Goal: Task Accomplishment & Management: Manage account settings

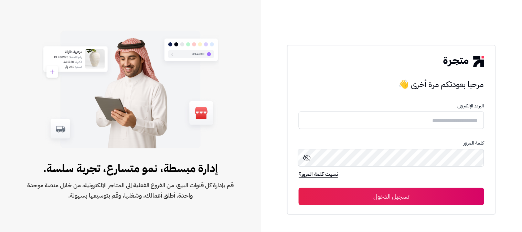
click at [469, 124] on input "text" at bounding box center [392, 121] width 186 height 18
type input "**********"
click at [299, 188] on button "تسجيل الدخول" at bounding box center [392, 196] width 186 height 17
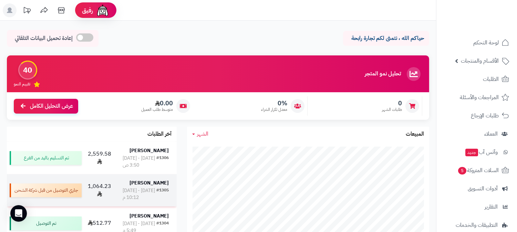
click at [149, 185] on strong "[PERSON_NAME]" at bounding box center [148, 182] width 39 height 7
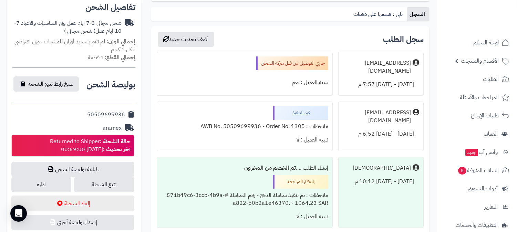
scroll to position [229, 0]
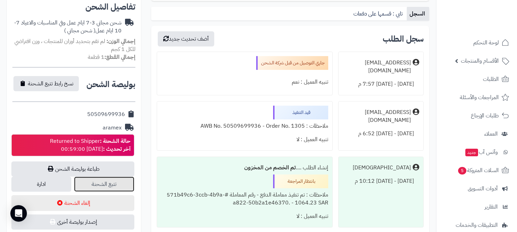
click at [115, 177] on link "تتبع الشحنة" at bounding box center [104, 184] width 60 height 15
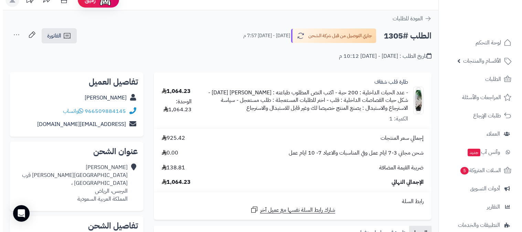
scroll to position [0, 0]
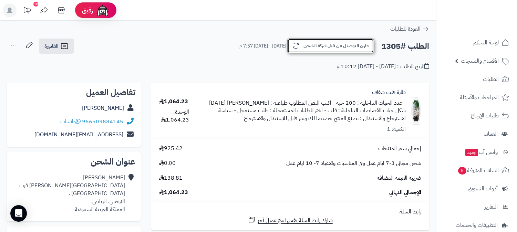
click at [294, 47] on icon "button" at bounding box center [296, 46] width 8 height 8
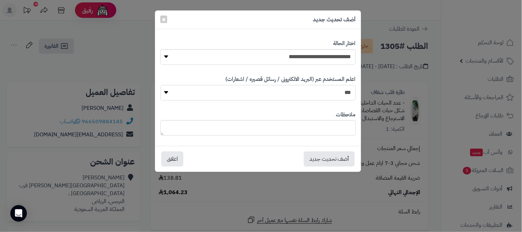
click at [303, 93] on select "*** **" at bounding box center [258, 92] width 196 height 15
select select "*"
click at [160, 85] on select "*** **" at bounding box center [258, 92] width 196 height 15
click at [313, 61] on select "**********" at bounding box center [258, 56] width 196 height 15
select select "**"
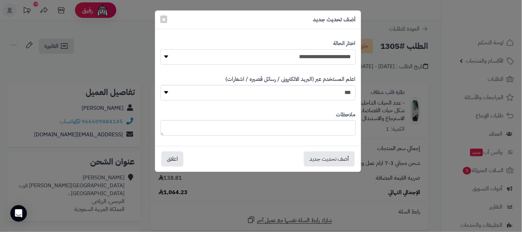
click at [160, 49] on select "**********" at bounding box center [258, 56] width 196 height 15
click at [332, 128] on textarea at bounding box center [258, 127] width 196 height 15
type textarea "*"
click at [321, 130] on textarea "**********" at bounding box center [258, 127] width 196 height 15
type textarea "**********"
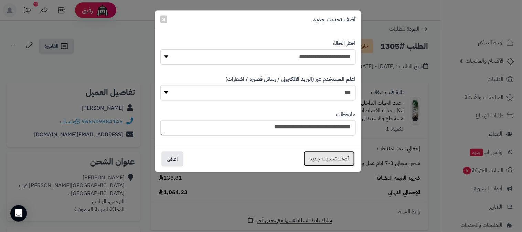
click at [348, 161] on button "أضف تحديث جديد" at bounding box center [329, 158] width 51 height 15
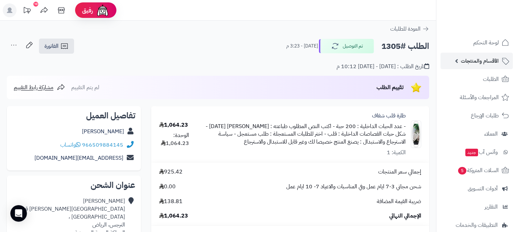
click at [477, 63] on span "الأقسام والمنتجات" at bounding box center [480, 61] width 38 height 10
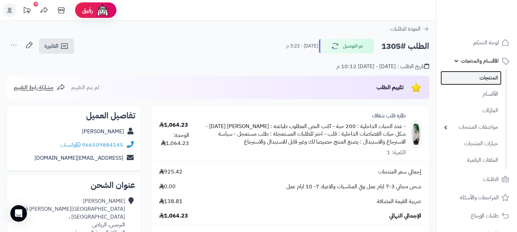
click at [466, 77] on link "المنتجات" at bounding box center [470, 78] width 61 height 14
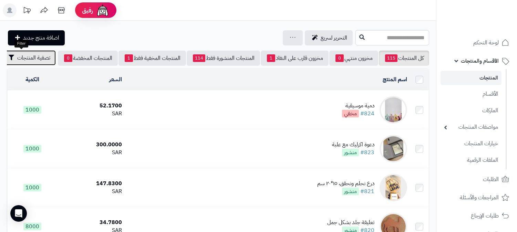
click at [23, 60] on span "تصفية المنتجات" at bounding box center [33, 58] width 33 height 8
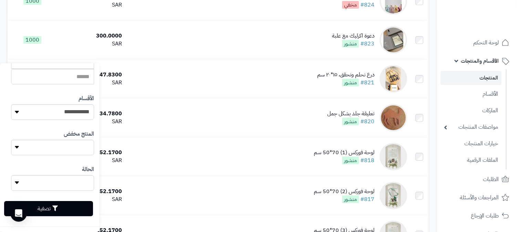
scroll to position [115, 0]
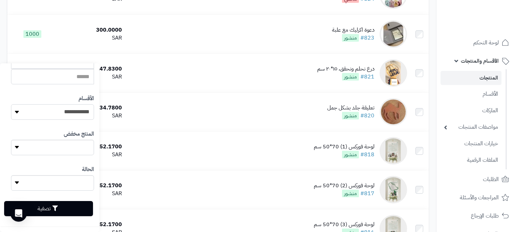
click at [71, 113] on select "**********" at bounding box center [52, 111] width 83 height 15
select select "***"
click at [11, 104] on select "**********" at bounding box center [52, 111] width 83 height 15
click at [71, 204] on button "تصفية" at bounding box center [48, 208] width 89 height 15
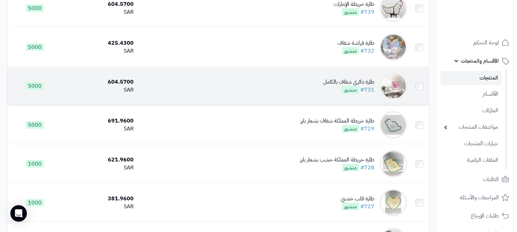
scroll to position [803, 0]
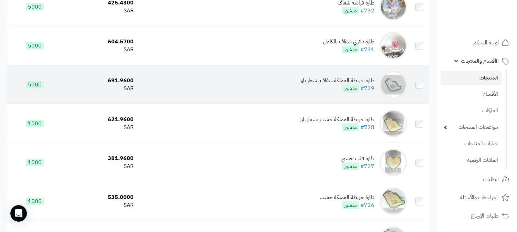
click at [325, 92] on div "طارة خريطة المملكة شفاف بشعار بارز #729 منشور" at bounding box center [337, 85] width 74 height 16
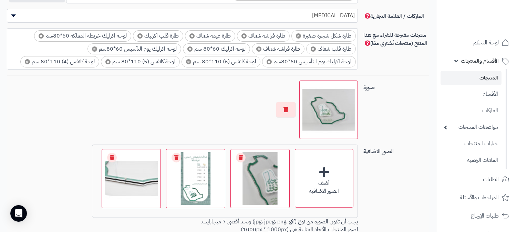
scroll to position [497, 0]
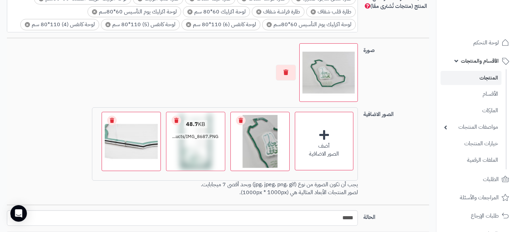
click at [176, 121] on link "Remove file" at bounding box center [176, 121] width 10 height 10
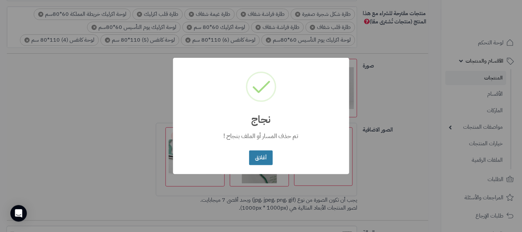
click at [265, 157] on button "أغلاق" at bounding box center [261, 157] width 24 height 15
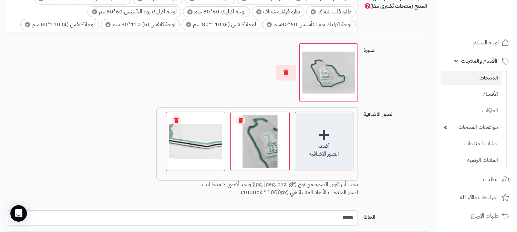
click at [331, 142] on div "أضف" at bounding box center [324, 146] width 58 height 8
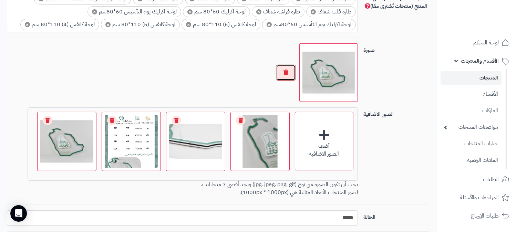
drag, startPoint x: 287, startPoint y: 73, endPoint x: 290, endPoint y: 71, distance: 3.7
click at [287, 73] on button "button" at bounding box center [286, 73] width 20 height 16
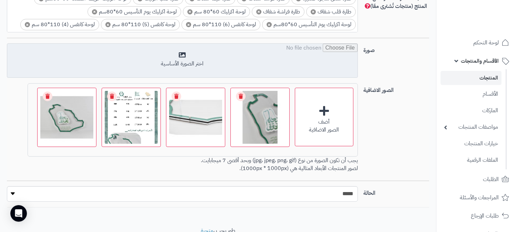
click at [162, 48] on input "file" at bounding box center [182, 61] width 350 height 34
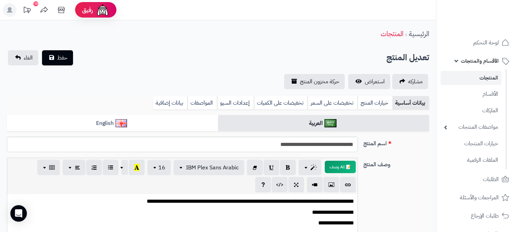
scroll to position [0, 0]
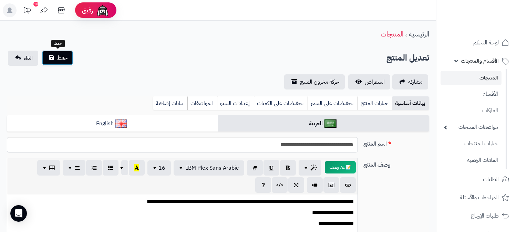
click at [64, 61] on span "حفظ" at bounding box center [62, 58] width 10 height 8
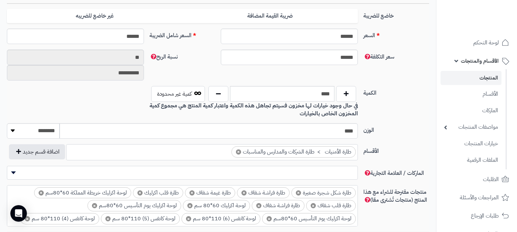
scroll to position [459, 0]
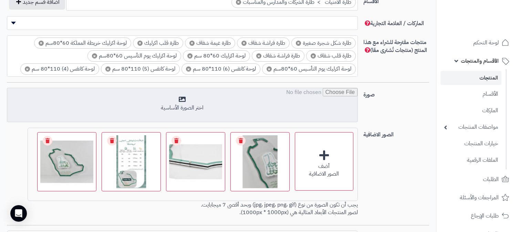
click at [227, 104] on input "file" at bounding box center [182, 105] width 350 height 34
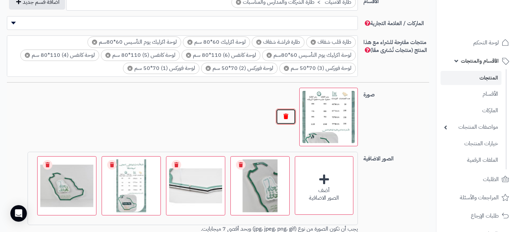
click at [282, 118] on button "button" at bounding box center [286, 117] width 20 height 16
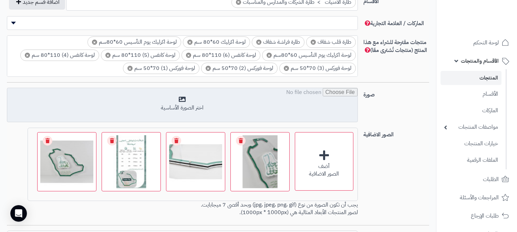
click at [183, 98] on input "file" at bounding box center [182, 105] width 350 height 34
click at [223, 90] on input "file" at bounding box center [182, 105] width 350 height 34
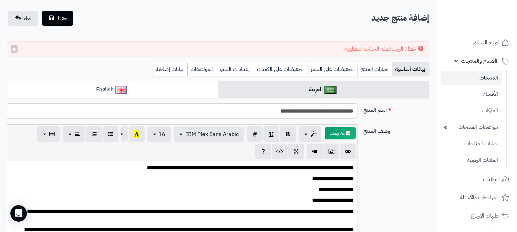
scroll to position [0, 0]
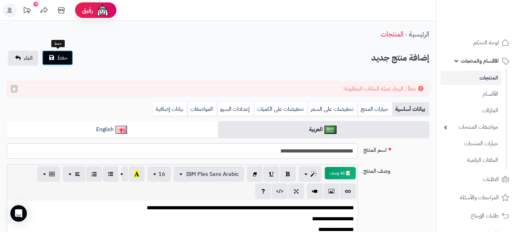
click at [69, 59] on button "حفظ" at bounding box center [57, 57] width 31 height 15
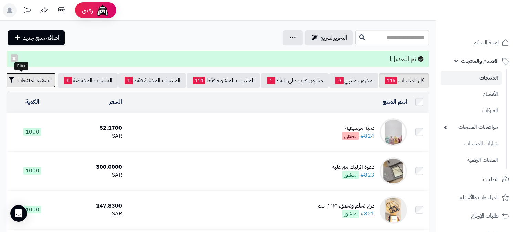
click at [17, 80] on span "تصفية المنتجات" at bounding box center [33, 80] width 33 height 8
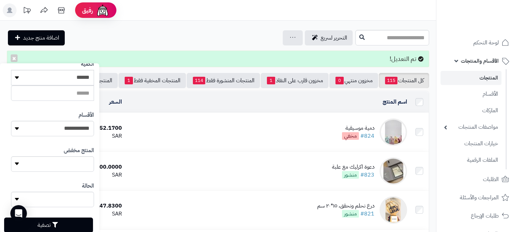
scroll to position [189, 0]
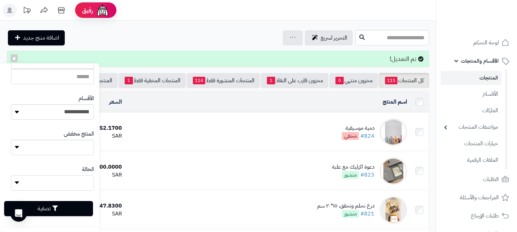
click at [68, 180] on select "**** ****" at bounding box center [52, 182] width 83 height 15
click at [71, 111] on select "**********" at bounding box center [52, 111] width 83 height 15
select select "***"
click at [11, 104] on select "**********" at bounding box center [52, 111] width 83 height 15
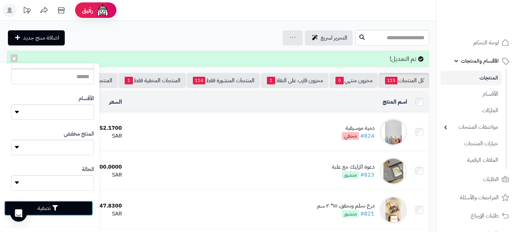
click at [73, 211] on button "تصفية" at bounding box center [48, 208] width 89 height 15
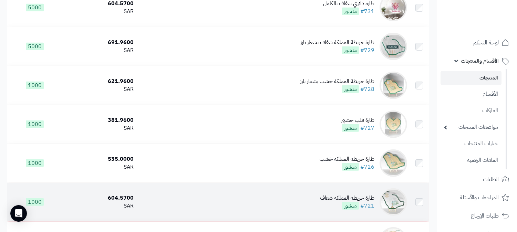
scroll to position [880, 0]
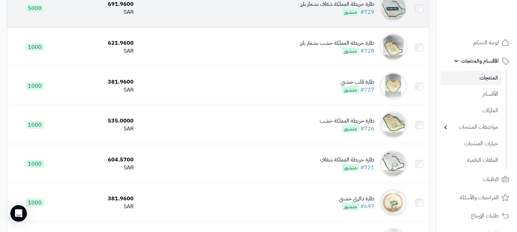
click at [341, 8] on div "طارة خريطة المملكة شفاف بشعار بارز" at bounding box center [337, 4] width 74 height 8
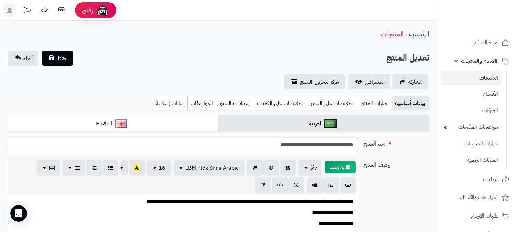
click at [184, 99] on link "بيانات إضافية" at bounding box center [170, 103] width 34 height 14
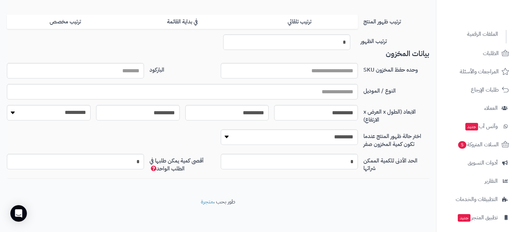
scroll to position [164, 0]
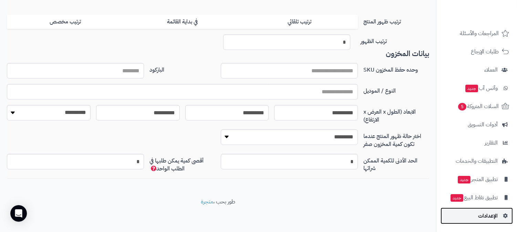
click at [488, 212] on span "الإعدادات" at bounding box center [488, 216] width 20 height 10
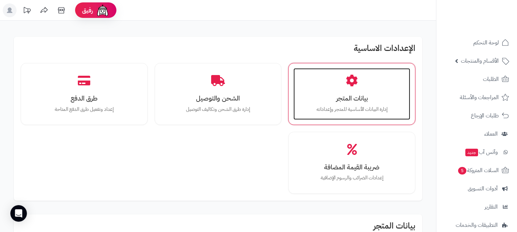
click at [359, 84] on div "بيانات المتجر إدارة البيانات الأساسية للمتجر وإعداداته" at bounding box center [351, 94] width 117 height 52
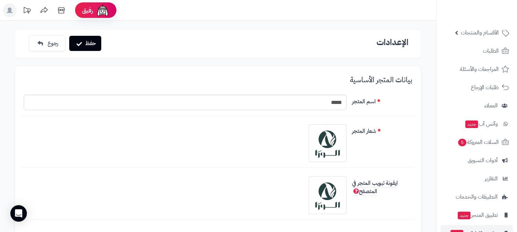
scroll to position [64, 0]
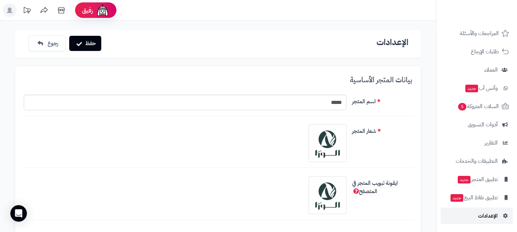
click at [484, 217] on span "الإعدادات" at bounding box center [488, 216] width 20 height 10
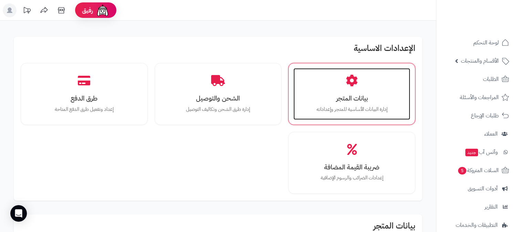
click at [322, 83] on div "بيانات المتجر إدارة البيانات الأساسية للمتجر وإعداداته" at bounding box center [351, 94] width 117 height 52
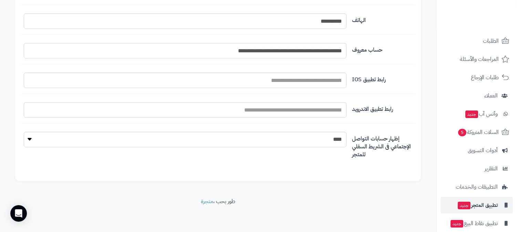
scroll to position [64, 0]
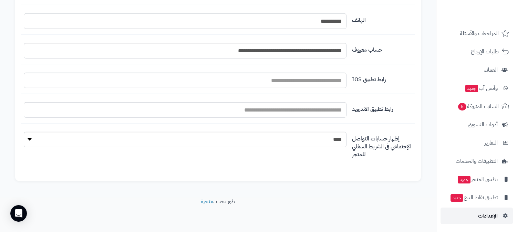
click at [480, 213] on span "الإعدادات" at bounding box center [488, 216] width 20 height 10
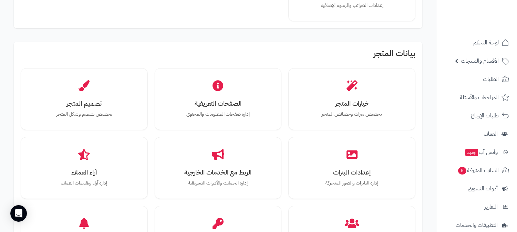
scroll to position [191, 0]
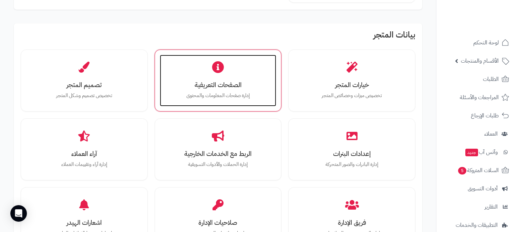
click at [234, 88] on h3 "الصفحات التعريفية" at bounding box center [218, 84] width 103 height 7
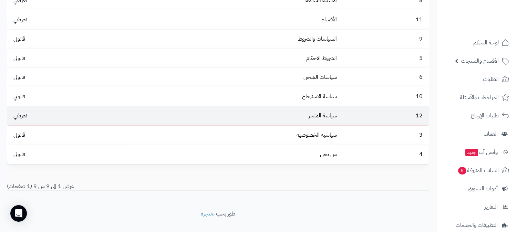
scroll to position [74, 0]
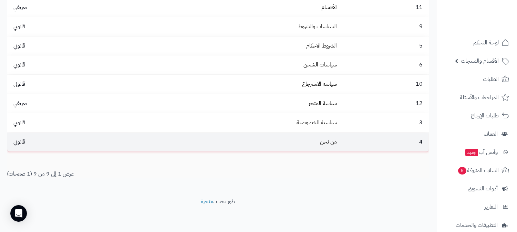
click at [339, 138] on td "من نحن" at bounding box center [233, 142] width 211 height 19
click at [281, 141] on td "من نحن" at bounding box center [233, 142] width 211 height 19
drag, startPoint x: 281, startPoint y: 141, endPoint x: 277, endPoint y: 145, distance: 5.1
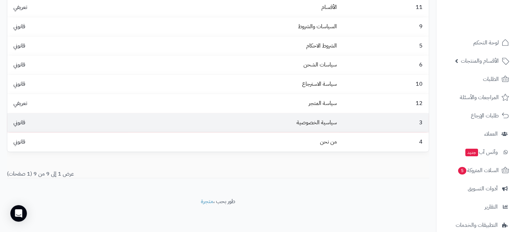
click at [21, 121] on span "قانوني" at bounding box center [19, 122] width 19 height 8
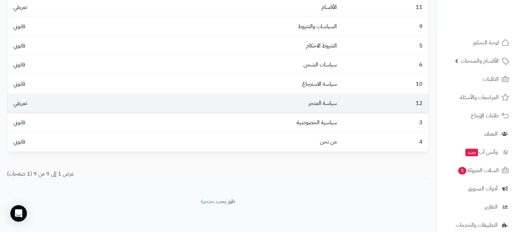
click at [22, 108] on td "تعريفي" at bounding box center [67, 103] width 121 height 19
click at [304, 99] on td "سياسة المتجر" at bounding box center [233, 103] width 211 height 19
click at [393, 111] on td "12" at bounding box center [384, 103] width 89 height 19
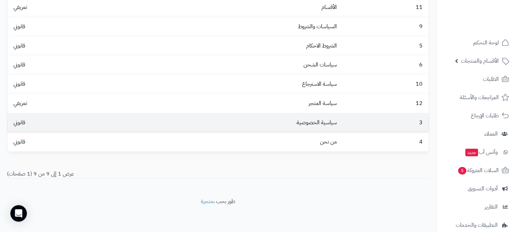
drag, startPoint x: 410, startPoint y: 102, endPoint x: 398, endPoint y: 125, distance: 25.9
click at [410, 102] on td "12" at bounding box center [384, 103] width 89 height 19
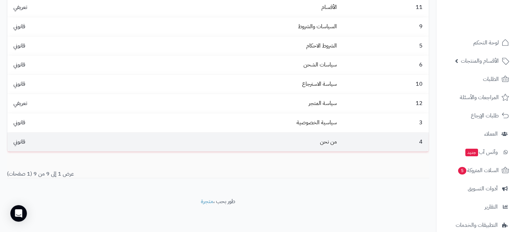
click at [391, 143] on td "4" at bounding box center [384, 142] width 89 height 19
click at [391, 142] on td "4" at bounding box center [384, 142] width 89 height 19
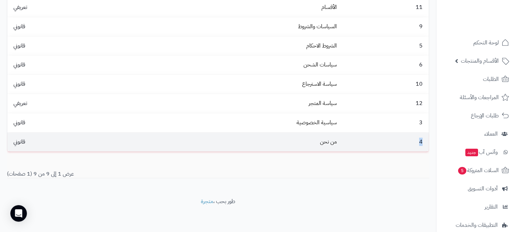
click at [392, 141] on td "4" at bounding box center [384, 142] width 89 height 19
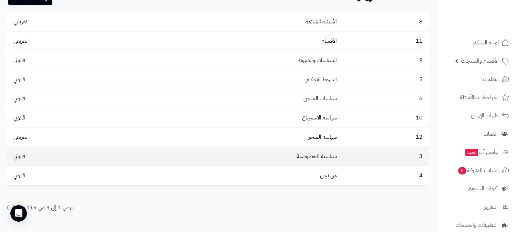
scroll to position [0, 0]
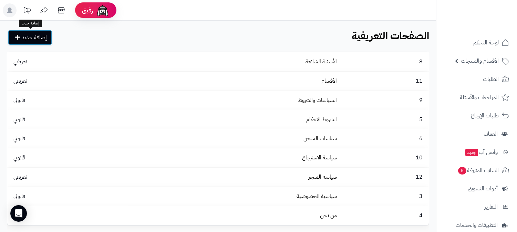
click at [17, 31] on link "إضافة جديد" at bounding box center [30, 37] width 44 height 15
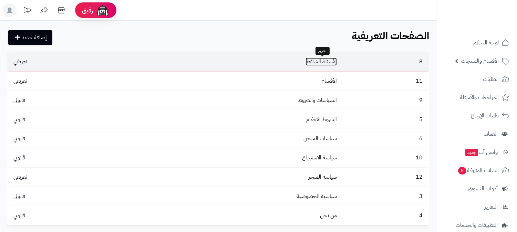
click at [328, 60] on link "الأسئلة الشائعة" at bounding box center [320, 62] width 31 height 8
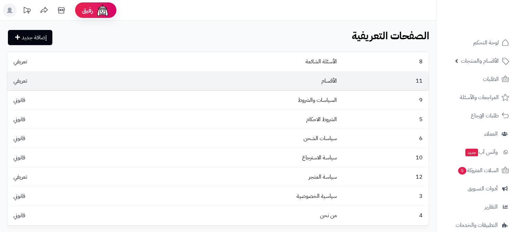
click at [323, 88] on td "الأقسام" at bounding box center [233, 81] width 211 height 19
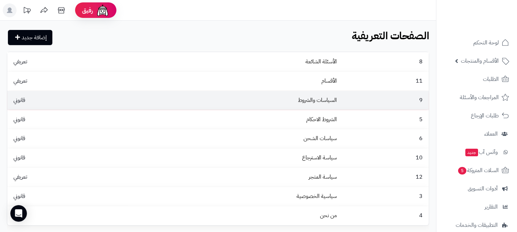
click at [71, 94] on td "قانوني" at bounding box center [67, 100] width 121 height 19
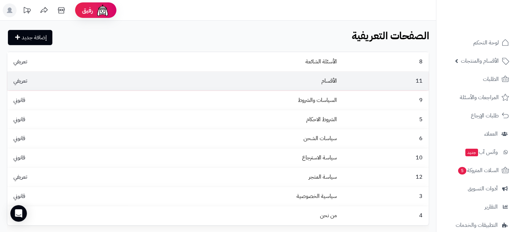
click at [317, 83] on td "الأقسام" at bounding box center [233, 81] width 211 height 19
click at [337, 81] on link "الأقسام" at bounding box center [328, 81] width 15 height 8
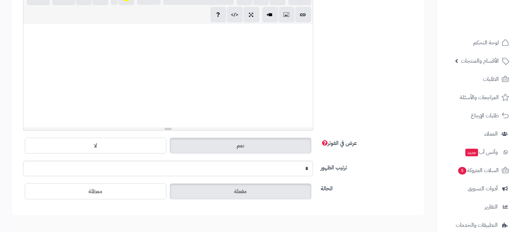
scroll to position [218, 0]
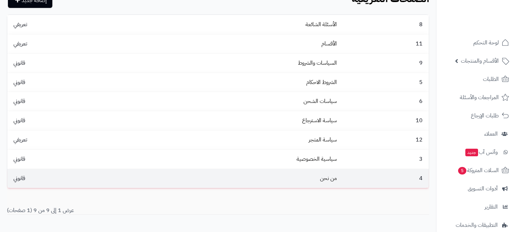
scroll to position [74, 0]
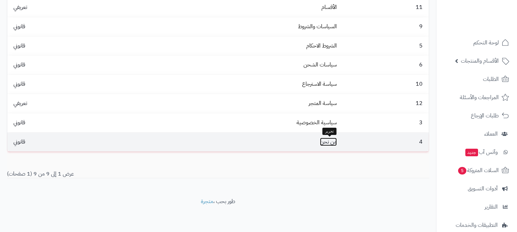
click at [328, 142] on link "من نحن" at bounding box center [328, 142] width 17 height 8
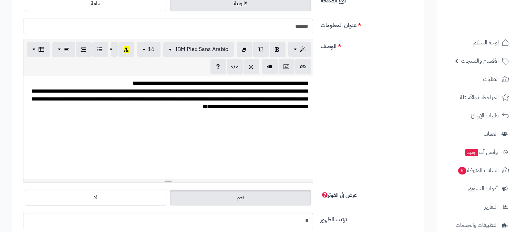
scroll to position [115, 0]
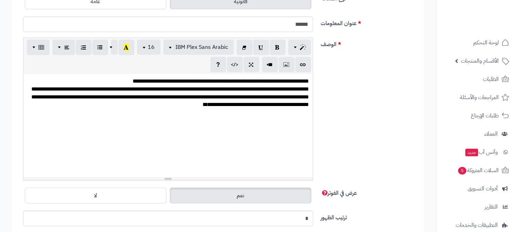
click at [300, 85] on div "**********" at bounding box center [168, 97] width 282 height 24
click at [300, 80] on div "**********" at bounding box center [168, 81] width 282 height 8
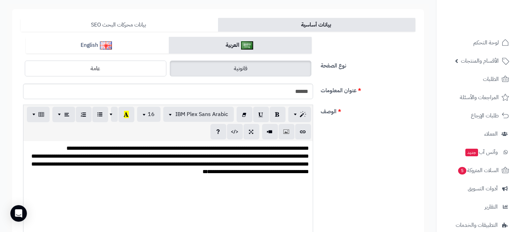
scroll to position [0, 0]
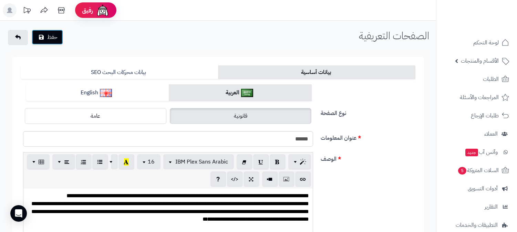
click at [54, 36] on button "حفظ" at bounding box center [47, 37] width 31 height 15
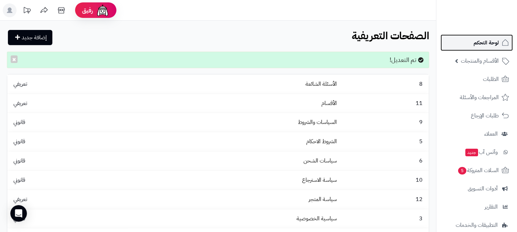
click at [487, 44] on span "لوحة التحكم" at bounding box center [485, 43] width 25 height 10
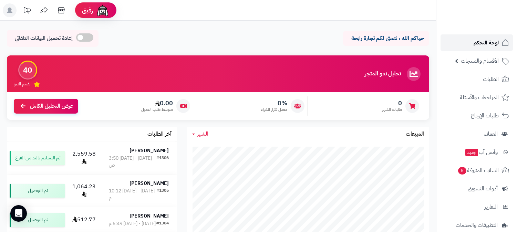
click at [495, 35] on link "لوحة التحكم" at bounding box center [476, 42] width 72 height 17
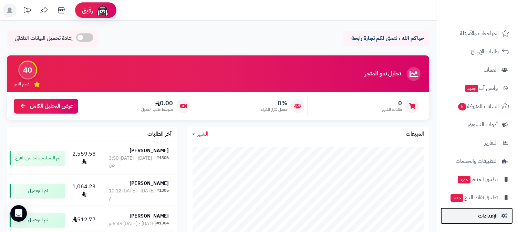
click at [457, 213] on link "الإعدادات" at bounding box center [476, 216] width 72 height 17
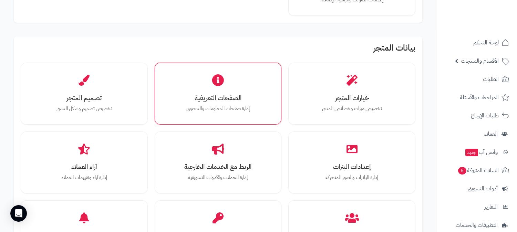
scroll to position [191, 0]
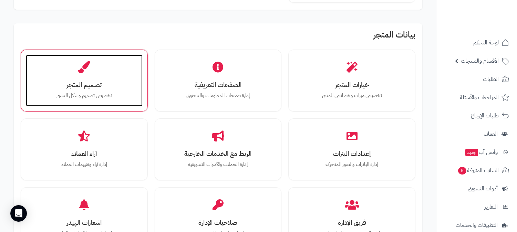
click at [75, 73] on div "تصميم المتجر تخصيص تصميم وشكل المتجر" at bounding box center [84, 81] width 117 height 52
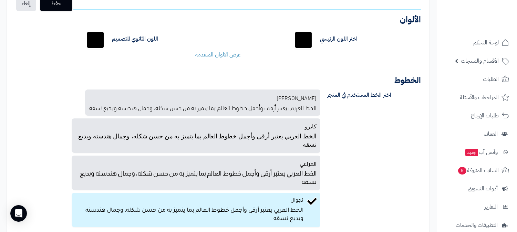
scroll to position [153, 0]
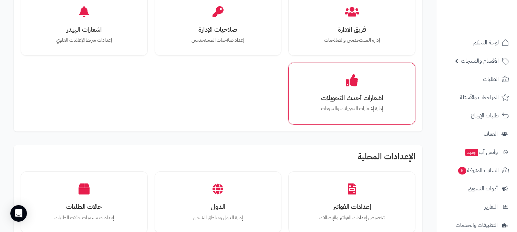
scroll to position [385, 0]
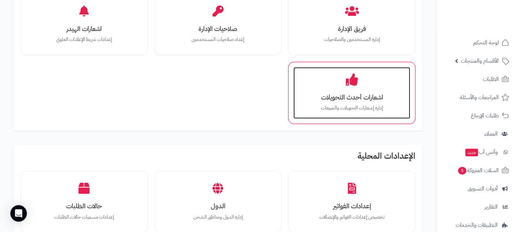
click at [344, 107] on p "إدارة إشعارات التحويلات والمبيعات" at bounding box center [351, 108] width 103 height 8
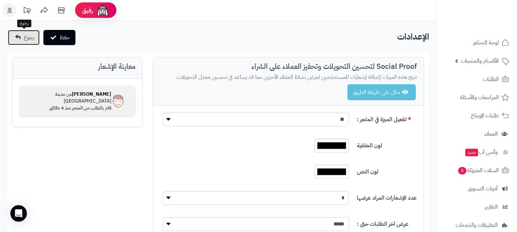
click at [30, 42] on link "رجوع" at bounding box center [24, 37] width 32 height 15
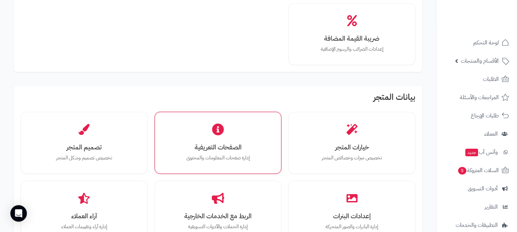
scroll to position [153, 0]
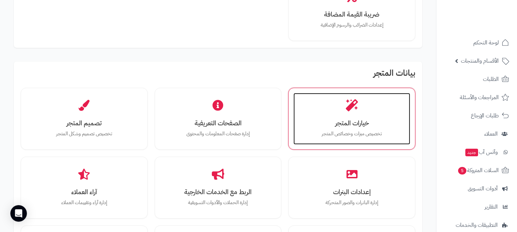
click at [387, 114] on div "خيارات المتجر تخصيص ميزات وخصائص المتجر" at bounding box center [351, 119] width 117 height 52
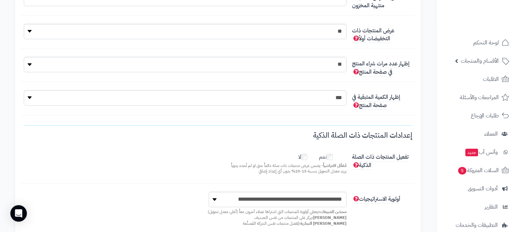
scroll to position [229, 0]
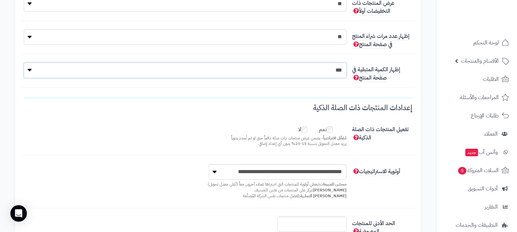
click at [315, 72] on select "**********" at bounding box center [185, 70] width 323 height 15
select select "*"
click at [24, 63] on select "**********" at bounding box center [185, 70] width 323 height 15
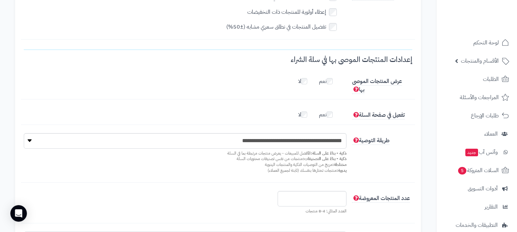
scroll to position [535, 0]
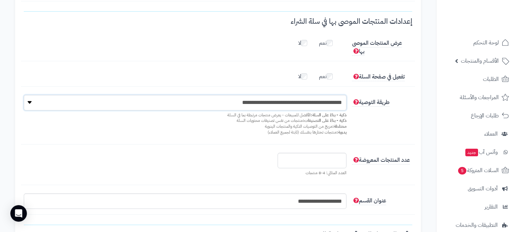
click at [224, 102] on select "**********" at bounding box center [185, 102] width 323 height 15
click at [224, 100] on select "**********" at bounding box center [185, 102] width 323 height 15
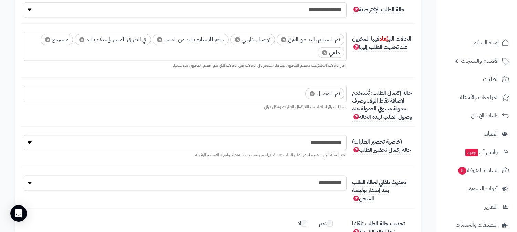
scroll to position [1798, 0]
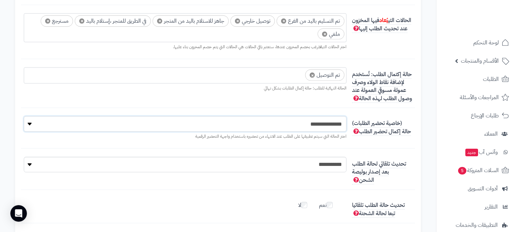
click at [336, 122] on select "**********" at bounding box center [185, 123] width 323 height 15
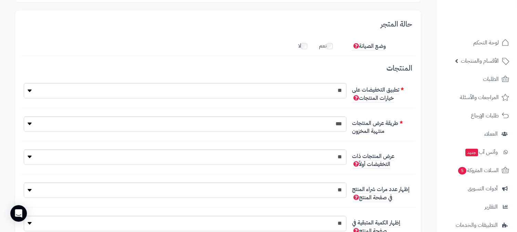
scroll to position [0, 0]
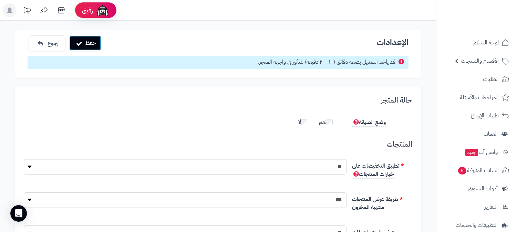
click at [98, 46] on button "حفظ" at bounding box center [85, 42] width 32 height 15
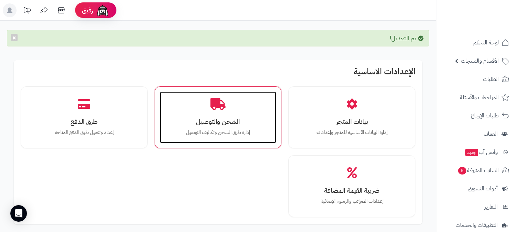
click at [246, 118] on h3 "الشحن والتوصيل" at bounding box center [218, 121] width 103 height 7
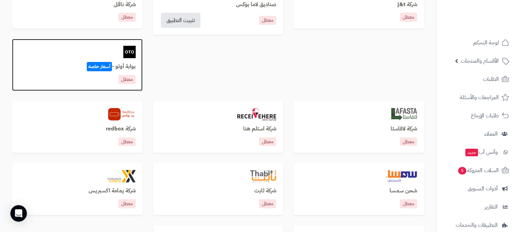
scroll to position [500, 0]
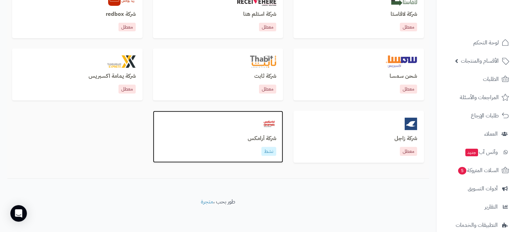
click at [228, 125] on div at bounding box center [218, 124] width 117 height 12
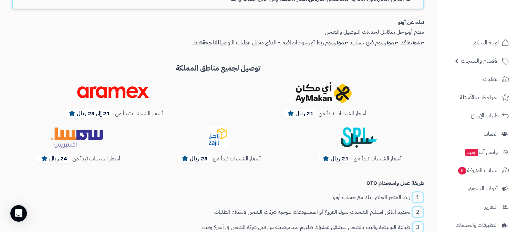
scroll to position [191, 0]
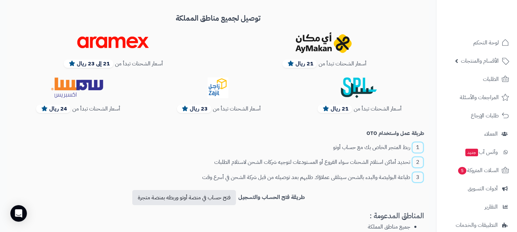
click at [309, 49] on img at bounding box center [323, 42] width 56 height 21
click at [296, 64] on span "21 ريال" at bounding box center [299, 64] width 34 height 8
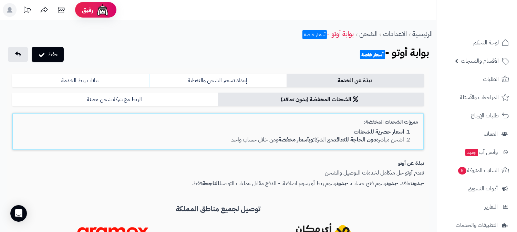
scroll to position [0, 0]
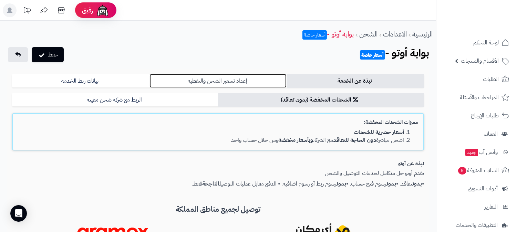
click at [236, 81] on link "إعداد تسعير الشحن والتغطية" at bounding box center [217, 81] width 137 height 14
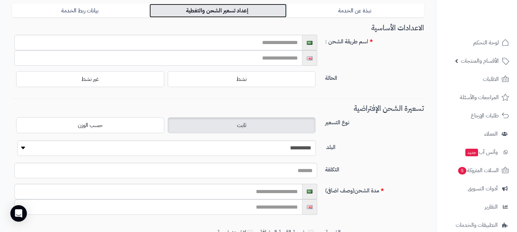
scroll to position [76, 0]
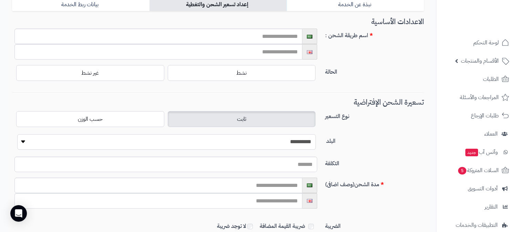
click at [232, 145] on select "**********" at bounding box center [166, 141] width 299 height 15
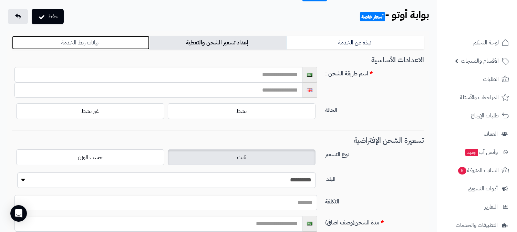
click at [112, 45] on link "بيانات ربط الخدمة" at bounding box center [80, 43] width 137 height 14
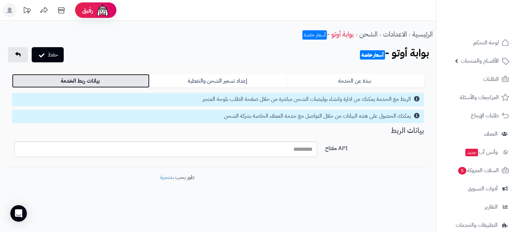
scroll to position [0, 0]
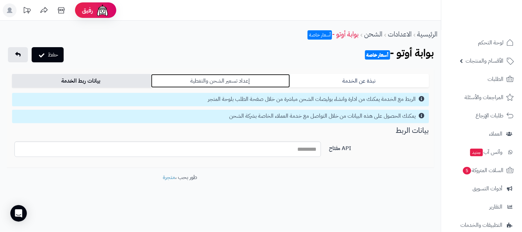
click at [262, 75] on link "إعداد تسعير الشحن والتغطية" at bounding box center [220, 81] width 139 height 14
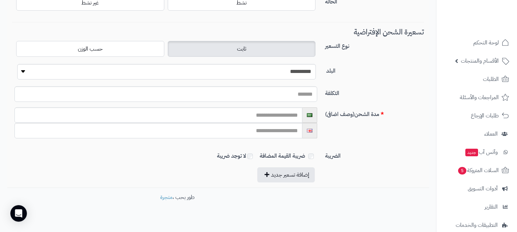
scroll to position [153, 0]
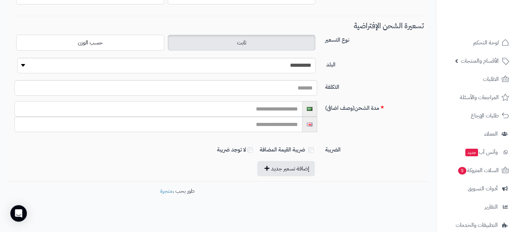
click at [251, 113] on input "text" at bounding box center [158, 108] width 288 height 15
paste input "**********"
type input "**********"
click at [259, 129] on input "text" at bounding box center [158, 124] width 288 height 15
paste input "**********"
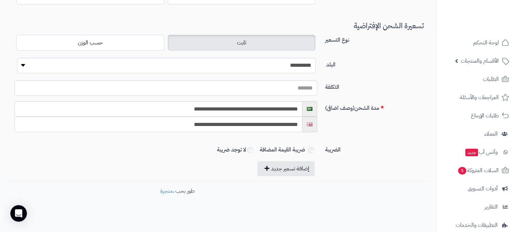
type input "**********"
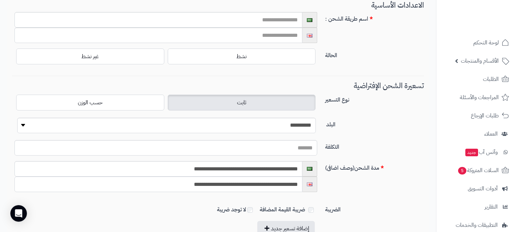
scroll to position [0, 0]
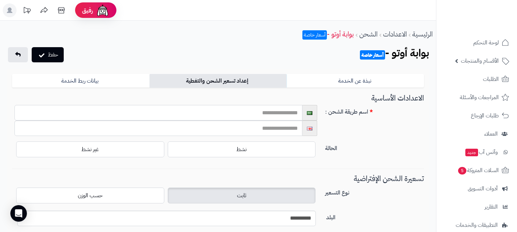
click at [271, 113] on input "text" at bounding box center [158, 112] width 288 height 15
paste input "********"
type input "********"
click at [294, 127] on input "text" at bounding box center [158, 128] width 288 height 15
paste input "**********"
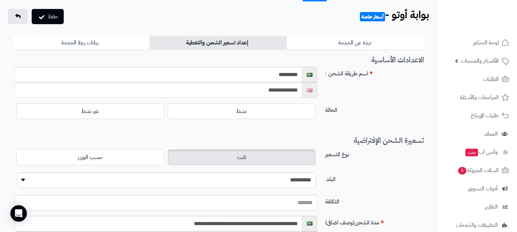
scroll to position [76, 0]
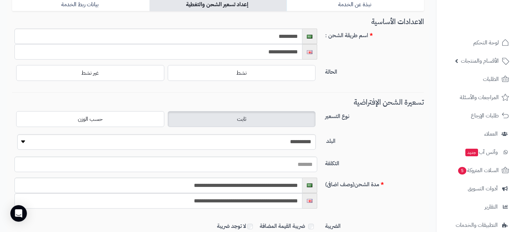
type input "**********"
click at [280, 140] on select "**********" at bounding box center [166, 141] width 299 height 15
select select "***"
click at [17, 134] on select "**********" at bounding box center [166, 141] width 299 height 15
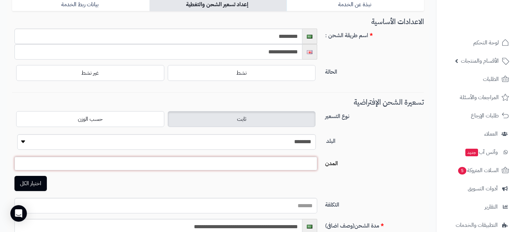
click at [290, 167] on span at bounding box center [165, 164] width 303 height 14
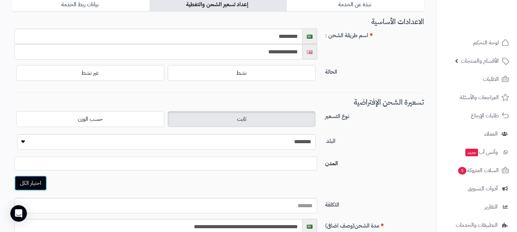
click at [44, 185] on button "اختيار الكل" at bounding box center [30, 183] width 32 height 15
select select "***"
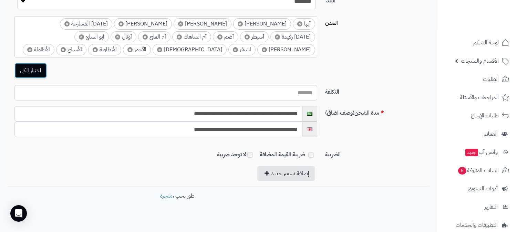
scroll to position [225, 0]
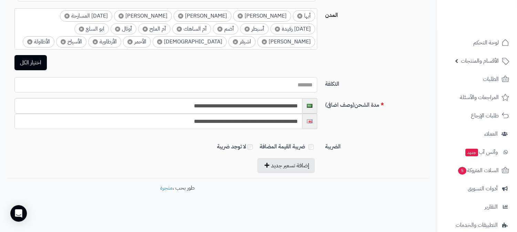
click at [286, 88] on input "التكلفة" at bounding box center [165, 84] width 303 height 15
type input "**"
drag, startPoint x: 252, startPoint y: 195, endPoint x: 255, endPoint y: 190, distance: 5.0
click at [252, 194] on footer "طور بحب ، متجرة" at bounding box center [177, 201] width 355 height 34
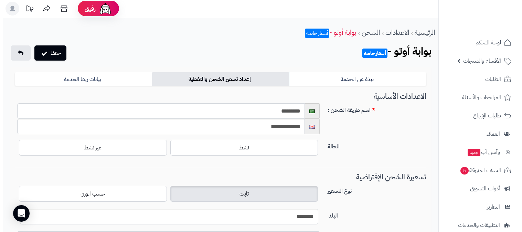
scroll to position [0, 0]
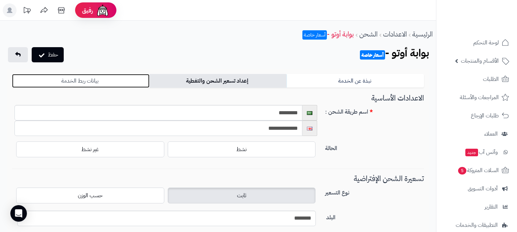
click at [77, 78] on link "بيانات ربط الخدمة" at bounding box center [80, 81] width 137 height 14
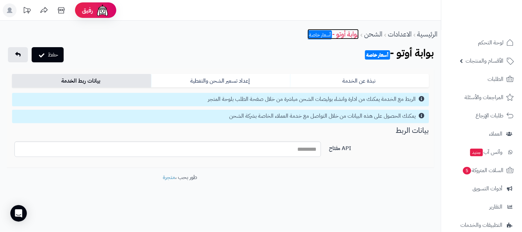
click at [332, 32] on link "بوابة أوتو - أسعار خاصة" at bounding box center [333, 34] width 51 height 10
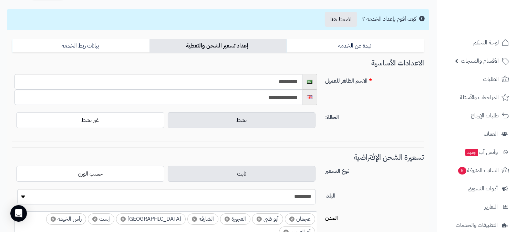
scroll to position [29, 0]
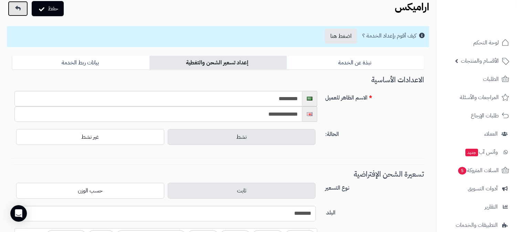
click at [18, 8] on icon at bounding box center [18, 9] width 6 height 6
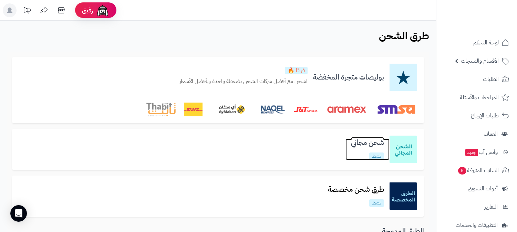
click at [380, 144] on h3 "شحن مجاني" at bounding box center [367, 143] width 44 height 8
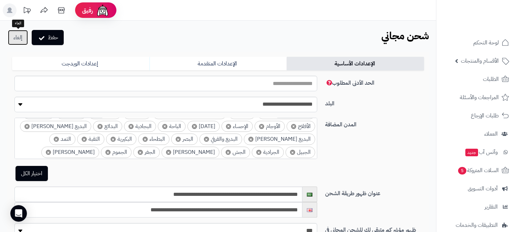
click at [17, 36] on link "إلغاء" at bounding box center [18, 37] width 20 height 15
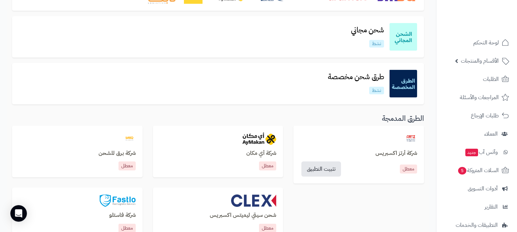
scroll to position [115, 0]
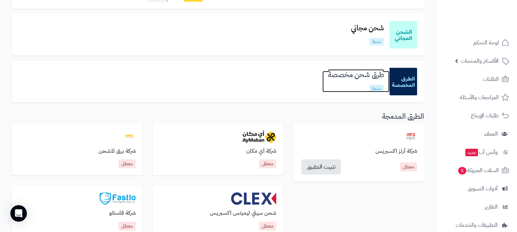
click at [368, 74] on h3 "طرق شحن مخصصة" at bounding box center [355, 75] width 67 height 8
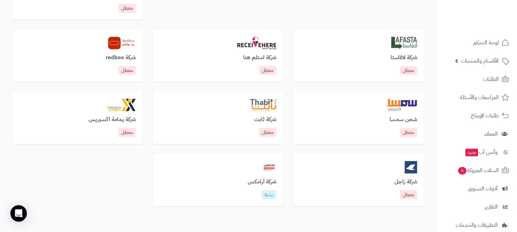
scroll to position [386, 0]
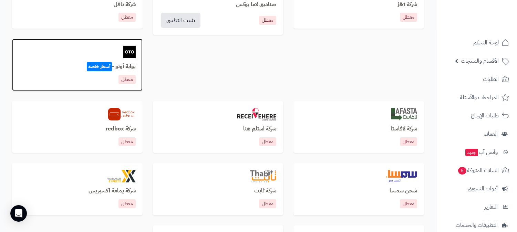
click at [129, 53] on img at bounding box center [129, 52] width 12 height 12
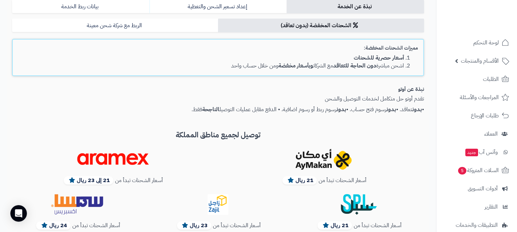
scroll to position [38, 0]
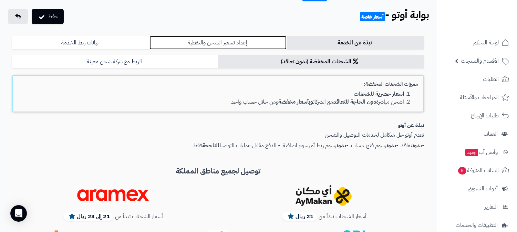
click at [211, 42] on link "إعداد تسعير الشحن والتغطية" at bounding box center [217, 43] width 137 height 14
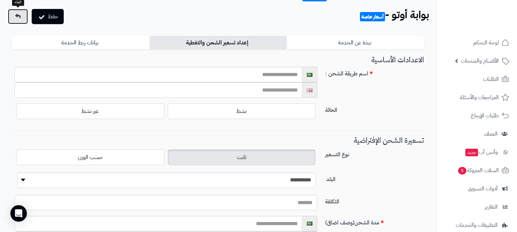
click at [25, 15] on link at bounding box center [18, 16] width 20 height 15
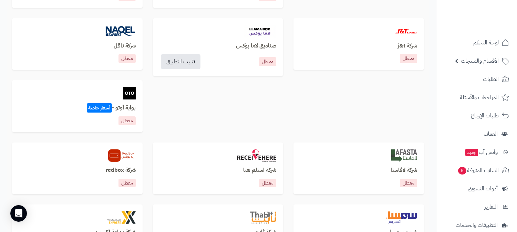
scroll to position [497, 0]
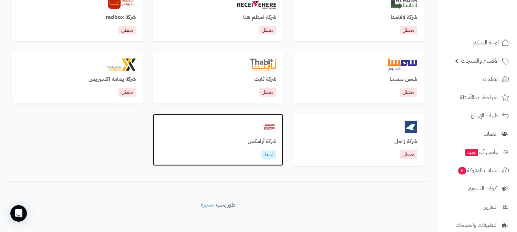
click at [259, 129] on div at bounding box center [218, 127] width 117 height 12
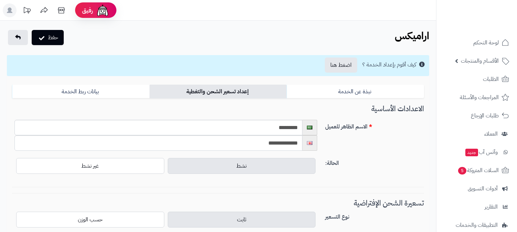
scroll to position [306, 0]
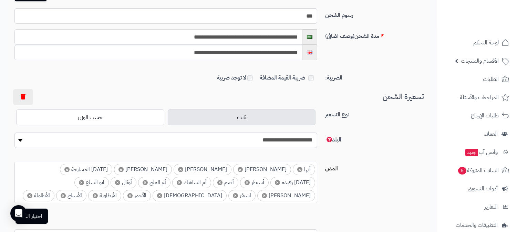
drag, startPoint x: 184, startPoint y: 25, endPoint x: 302, endPoint y: 22, distance: 118.2
click at [302, 29] on div "**********" at bounding box center [165, 36] width 303 height 15
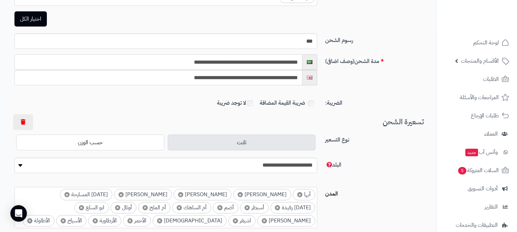
scroll to position [268, 0]
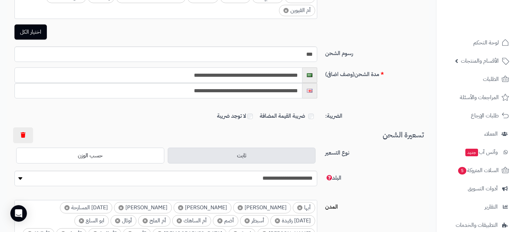
paste input "text"
type input "**********"
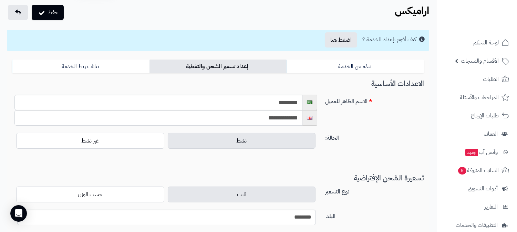
scroll to position [0, 0]
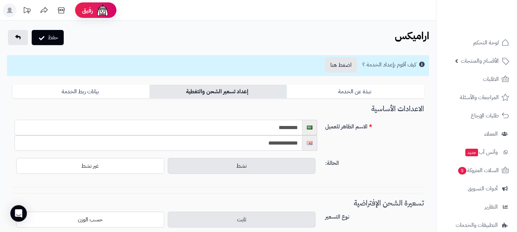
click at [310, 128] on div "********" at bounding box center [165, 127] width 303 height 15
drag, startPoint x: 251, startPoint y: 126, endPoint x: 332, endPoint y: 128, distance: 80.2
click at [332, 128] on div "**********" at bounding box center [217, 138] width 417 height 36
drag, startPoint x: 228, startPoint y: 142, endPoint x: 359, endPoint y: 153, distance: 131.4
click at [359, 153] on div "**********" at bounding box center [217, 138] width 417 height 36
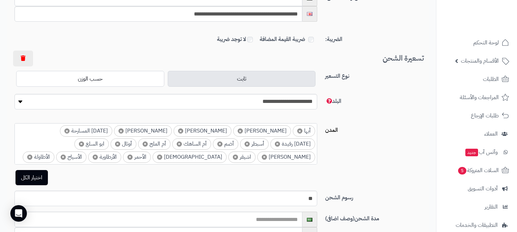
scroll to position [139, 0]
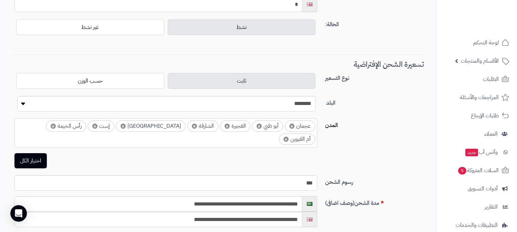
type input "*"
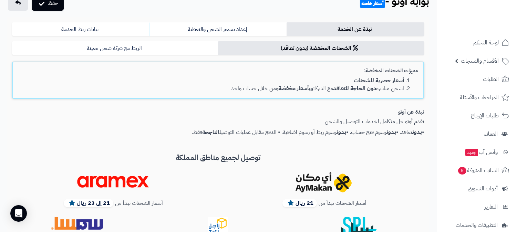
scroll to position [38, 0]
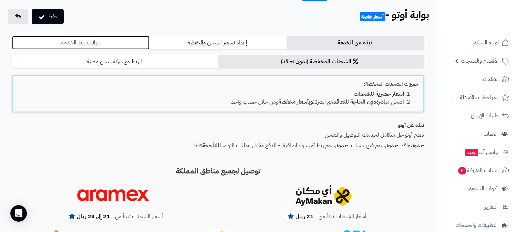
click at [94, 42] on link "بيانات ربط الخدمة" at bounding box center [80, 43] width 137 height 14
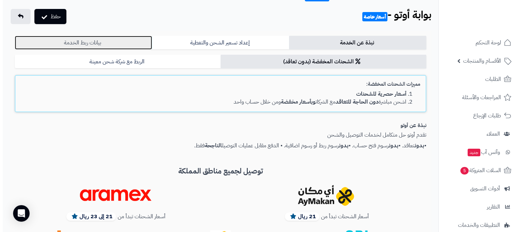
scroll to position [0, 0]
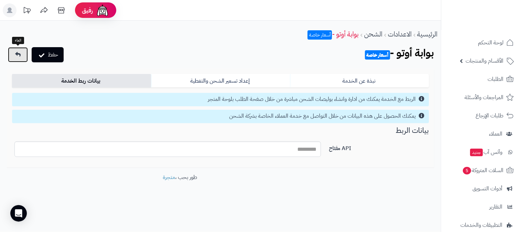
click at [19, 51] on link at bounding box center [18, 54] width 20 height 15
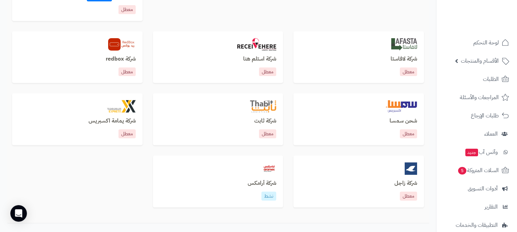
scroll to position [386, 0]
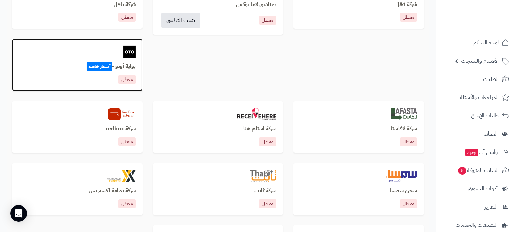
click at [117, 60] on div "بوابة أوتو - أسعار خاصة معطل" at bounding box center [77, 65] width 131 height 52
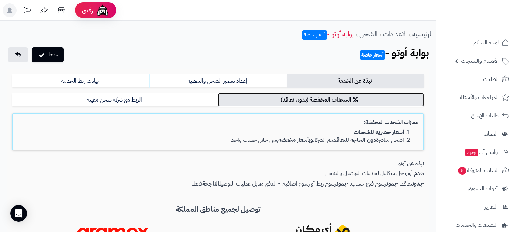
click at [247, 99] on link "الشحنات المخفضة (بدون تعاقد)" at bounding box center [321, 100] width 206 height 14
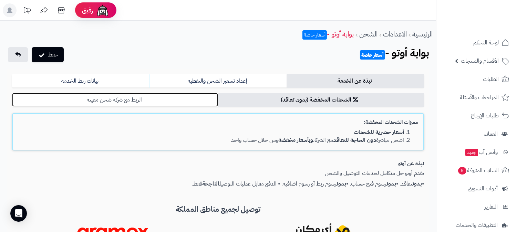
click at [190, 101] on link "الربط مع شركة شحن معينة" at bounding box center [115, 100] width 206 height 14
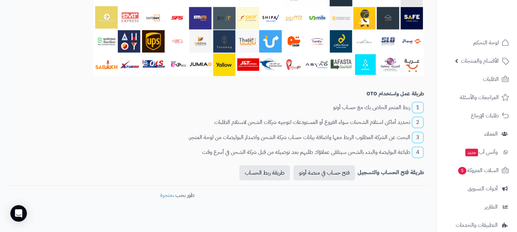
scroll to position [292, 0]
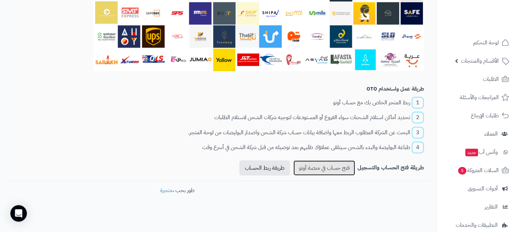
click at [332, 166] on link "فتح حساب في منصة أوتو" at bounding box center [324, 167] width 62 height 15
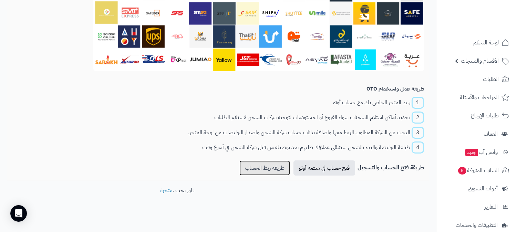
click at [270, 162] on link "طريقة ربط الحساب" at bounding box center [264, 167] width 51 height 15
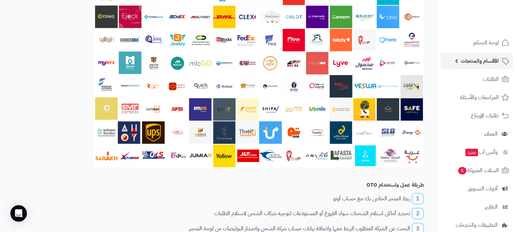
scroll to position [101, 0]
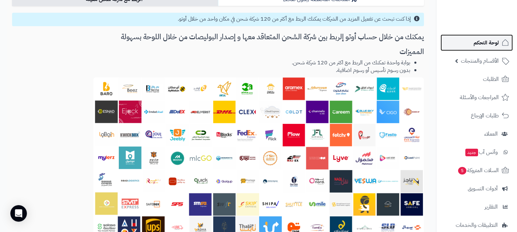
click at [496, 41] on span "لوحة التحكم" at bounding box center [485, 43] width 25 height 10
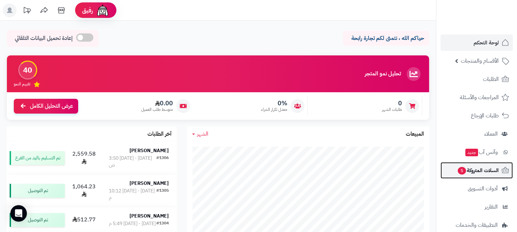
click at [467, 164] on link "السلات المتروكة 5" at bounding box center [476, 170] width 72 height 17
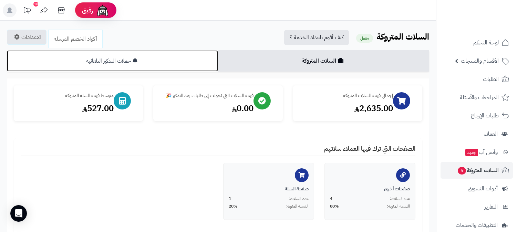
click at [132, 60] on link "حملات التذكير التلقائية" at bounding box center [112, 60] width 211 height 21
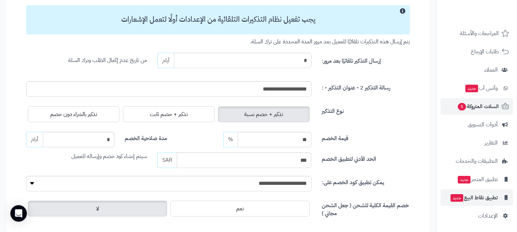
scroll to position [191, 0]
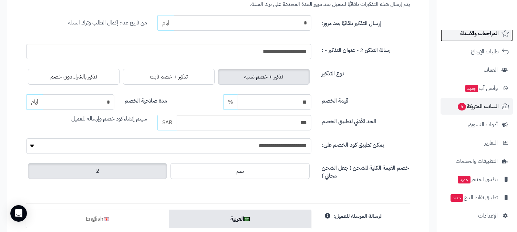
click at [484, 31] on span "المراجعات والأسئلة" at bounding box center [479, 34] width 39 height 10
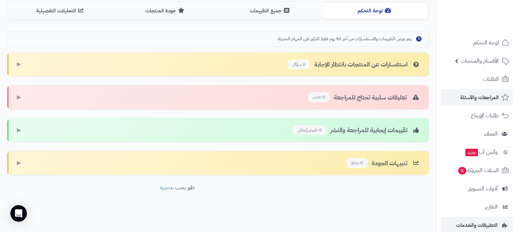
scroll to position [64, 0]
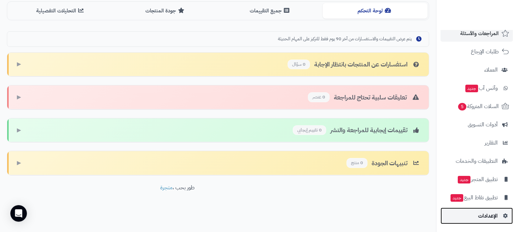
click at [488, 211] on span "الإعدادات" at bounding box center [488, 216] width 20 height 10
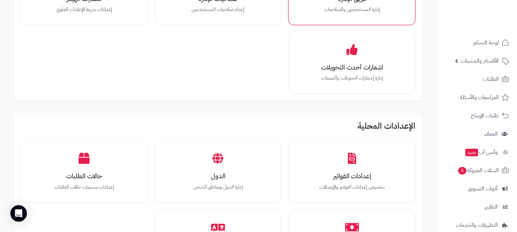
scroll to position [459, 0]
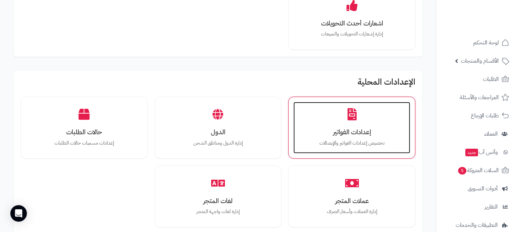
click at [329, 138] on div "إعدادات الفواتير تخصيص إعدادات الفواتير والإيصالات" at bounding box center [351, 128] width 117 height 52
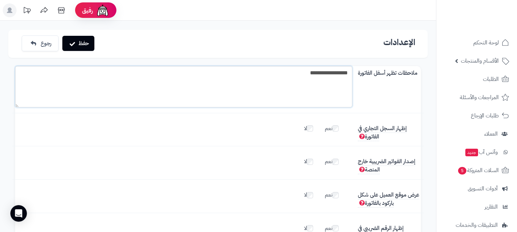
click at [349, 73] on textarea "**********" at bounding box center [183, 86] width 337 height 41
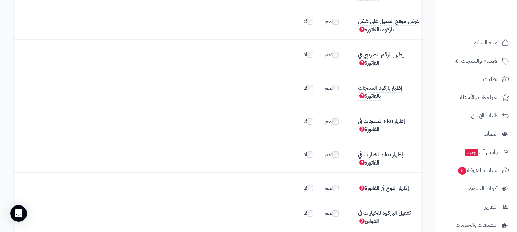
scroll to position [191, 0]
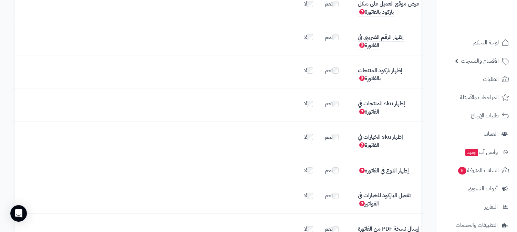
type textarea "**********"
click at [361, 167] on span "إظهار النوع في الفاتورة" at bounding box center [383, 171] width 51 height 8
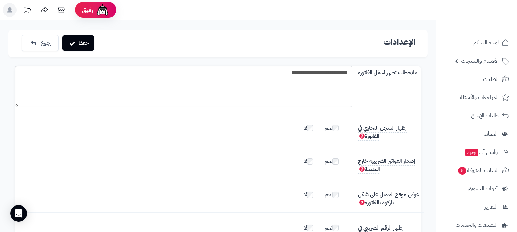
scroll to position [0, 0]
click at [81, 38] on button "حفظ" at bounding box center [78, 42] width 32 height 15
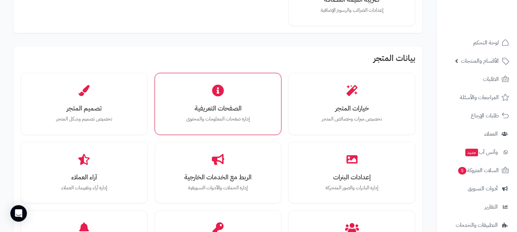
scroll to position [229, 0]
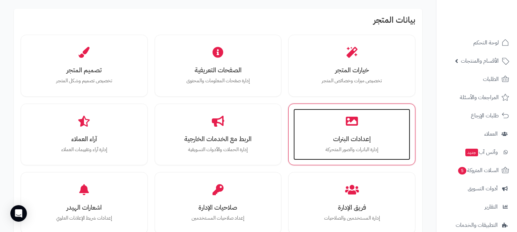
click at [335, 139] on h3 "إعدادات البنرات" at bounding box center [351, 138] width 103 height 7
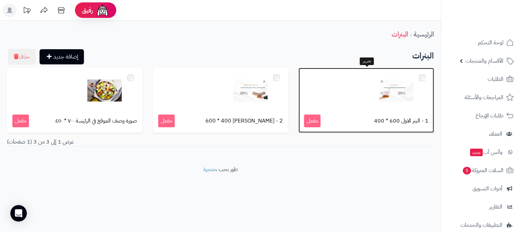
click at [408, 98] on img at bounding box center [396, 90] width 34 height 34
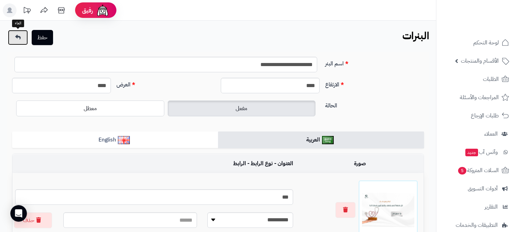
click at [18, 39] on icon at bounding box center [18, 37] width 6 height 6
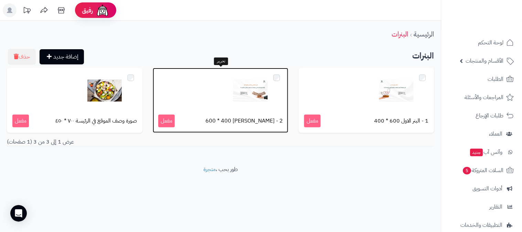
click at [232, 97] on div at bounding box center [220, 90] width 125 height 34
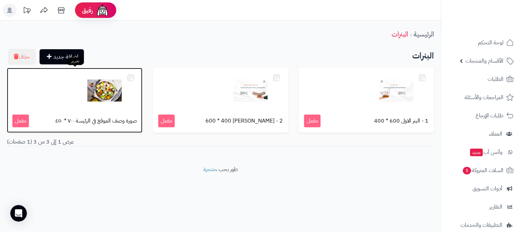
click at [115, 87] on img at bounding box center [104, 90] width 34 height 34
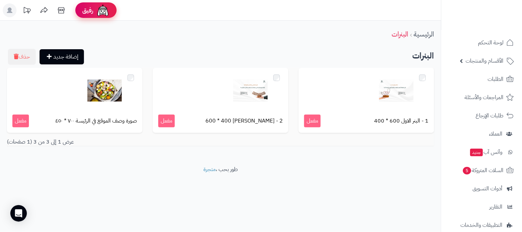
click at [111, 8] on link "رفيق !" at bounding box center [95, 9] width 41 height 15
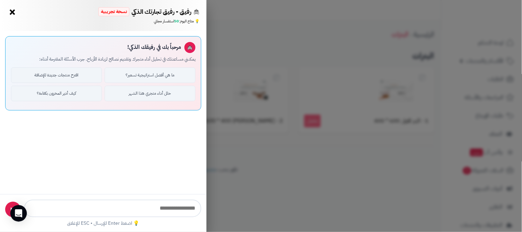
click at [12, 10] on button "×" at bounding box center [12, 12] width 11 height 11
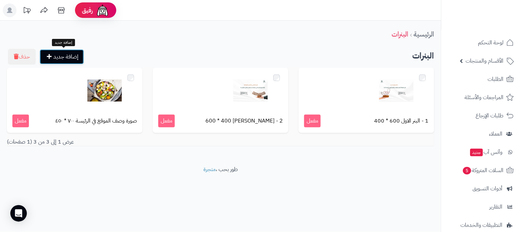
click at [69, 60] on link "إضافة جديد" at bounding box center [62, 56] width 44 height 15
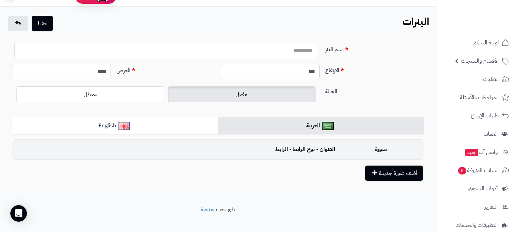
scroll to position [22, 0]
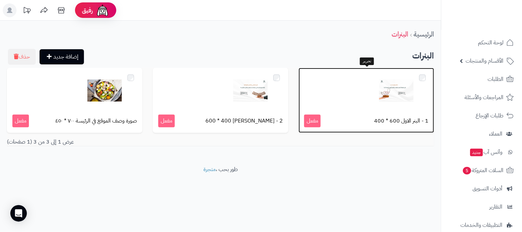
click at [386, 91] on img at bounding box center [396, 90] width 34 height 34
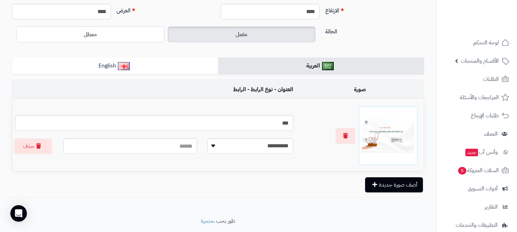
scroll to position [93, 0]
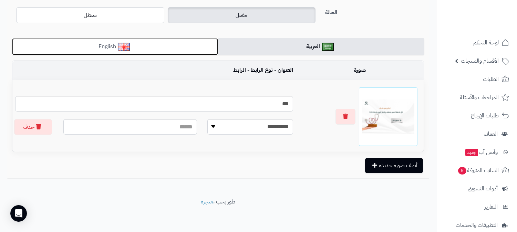
click at [180, 50] on link "English" at bounding box center [115, 46] width 206 height 17
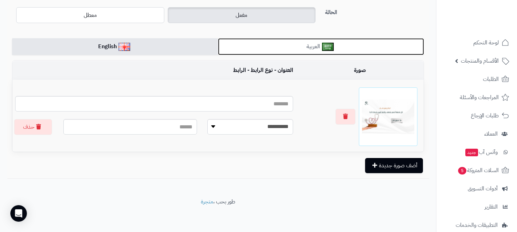
click at [263, 50] on link "العربية" at bounding box center [321, 46] width 206 height 17
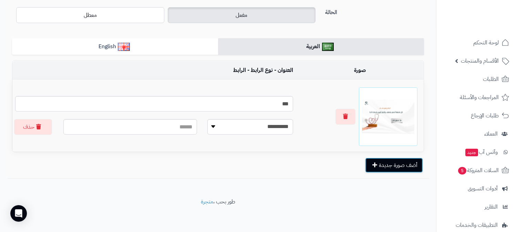
click at [402, 170] on button "أضف صورة جديدة" at bounding box center [394, 165] width 58 height 15
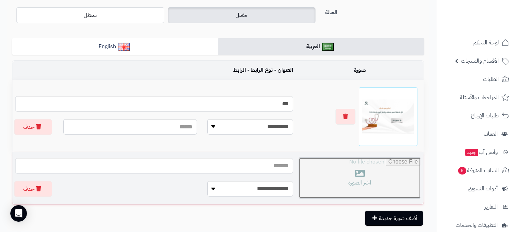
click at [330, 165] on input "file" at bounding box center [360, 178] width 122 height 41
type input "**********"
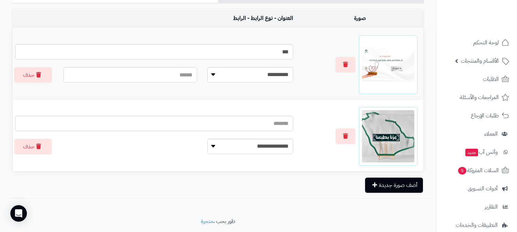
scroll to position [165, 0]
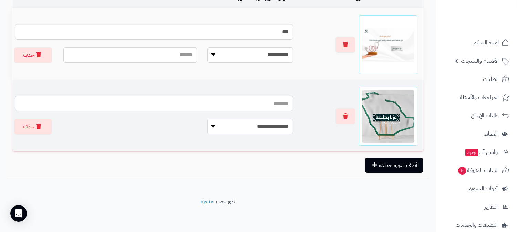
click at [267, 125] on select "**********" at bounding box center [250, 126] width 86 height 15
select select "**********"
click at [215, 119] on select "**********" at bounding box center [250, 126] width 86 height 15
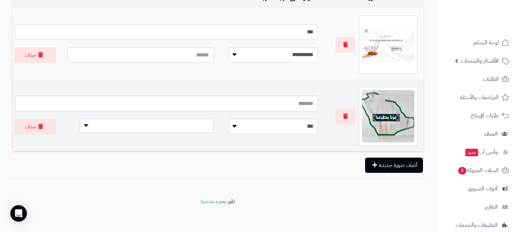
click at [184, 124] on span at bounding box center [147, 126] width 134 height 14
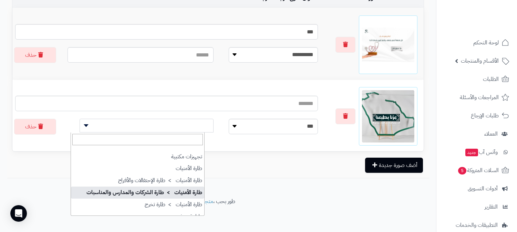
select select "***"
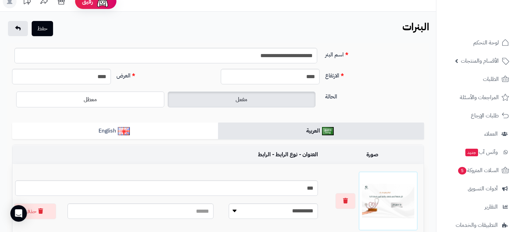
scroll to position [0, 0]
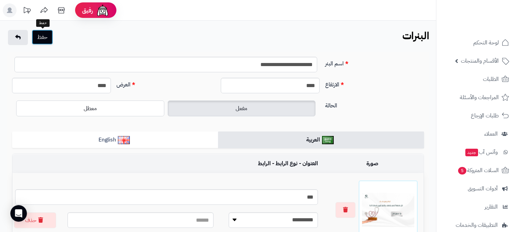
click at [38, 37] on button "حفظ" at bounding box center [42, 37] width 21 height 15
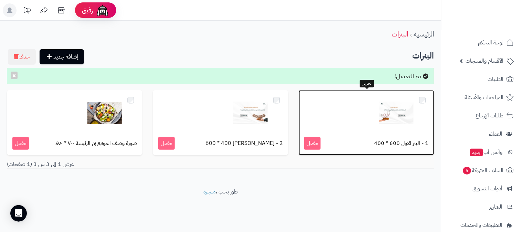
click at [372, 101] on div at bounding box center [366, 113] width 125 height 34
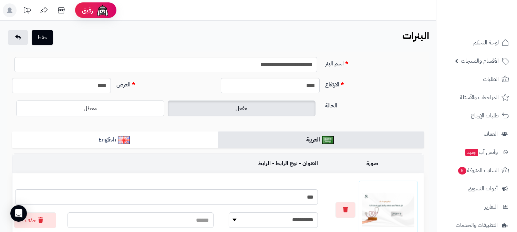
scroll to position [115, 0]
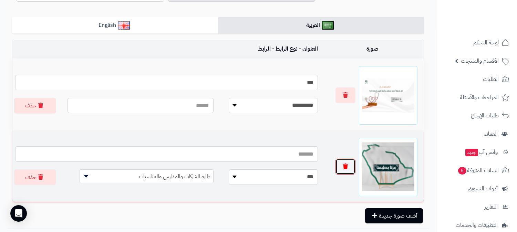
click at [345, 169] on button "button" at bounding box center [345, 167] width 20 height 16
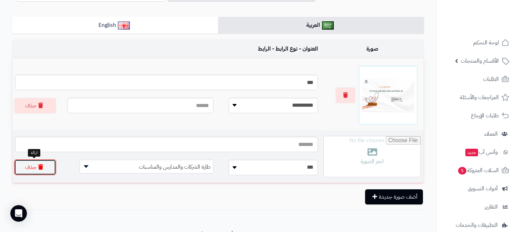
click at [49, 169] on button "حذف" at bounding box center [35, 167] width 42 height 16
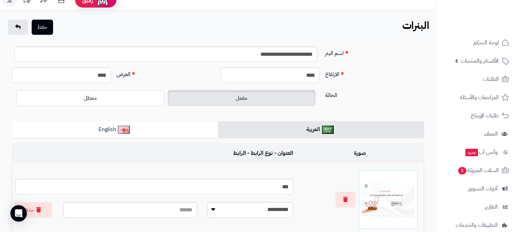
scroll to position [0, 0]
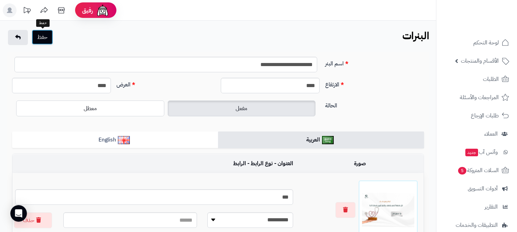
drag, startPoint x: 50, startPoint y: 40, endPoint x: 52, endPoint y: 37, distance: 3.7
click at [50, 40] on button "حفظ" at bounding box center [42, 37] width 21 height 15
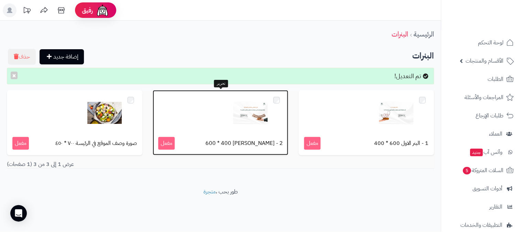
click at [253, 118] on img at bounding box center [250, 113] width 34 height 34
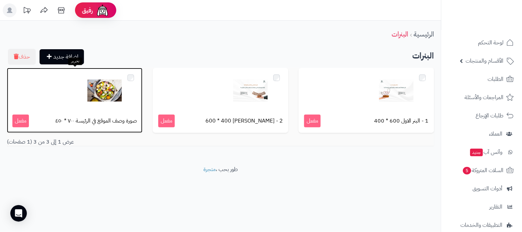
click at [103, 97] on img at bounding box center [104, 90] width 34 height 34
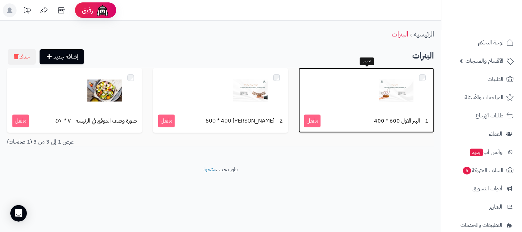
click at [404, 87] on img at bounding box center [396, 90] width 34 height 34
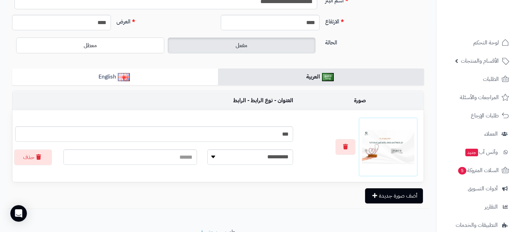
scroll to position [76, 0]
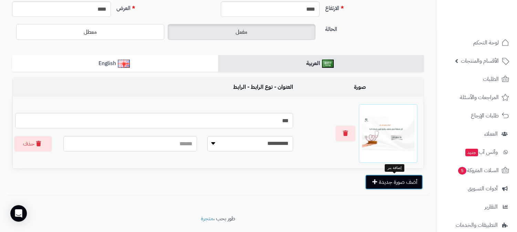
click at [387, 184] on button "أضف صورة جديدة" at bounding box center [394, 182] width 58 height 15
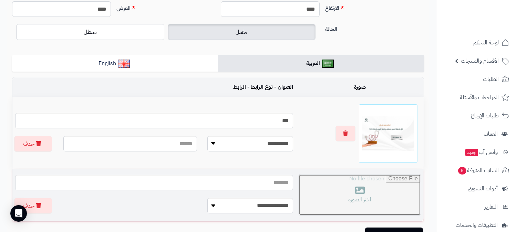
click at [371, 187] on input "file" at bounding box center [360, 195] width 122 height 41
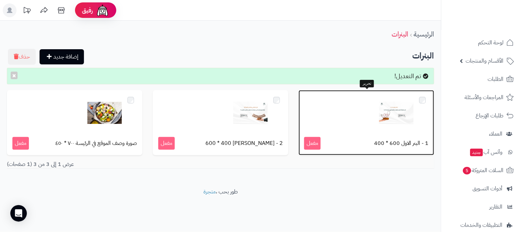
click at [381, 119] on img at bounding box center [396, 113] width 34 height 34
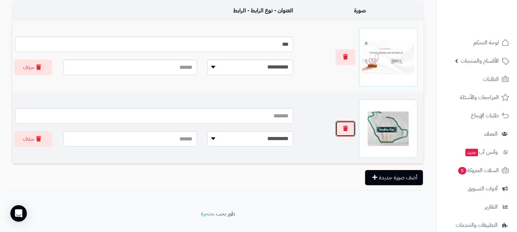
click at [351, 128] on button "button" at bounding box center [345, 129] width 20 height 16
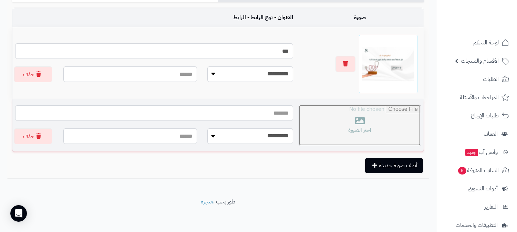
click at [359, 125] on input "file" at bounding box center [360, 125] width 122 height 41
type input "**********"
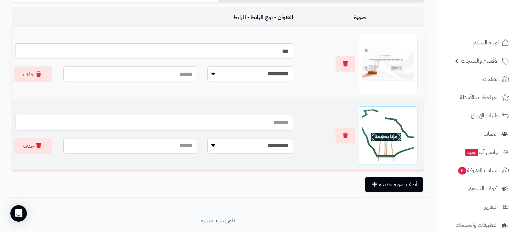
click at [237, 124] on input "text" at bounding box center [154, 122] width 278 height 15
click at [230, 150] on select "**********" at bounding box center [250, 145] width 86 height 15
select select "**********"
click at [215, 138] on select "**********" at bounding box center [250, 145] width 86 height 15
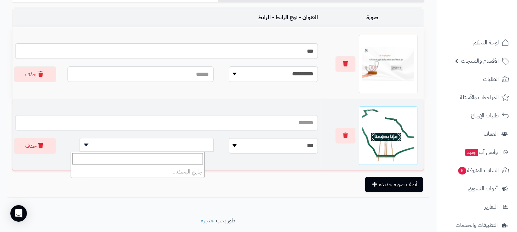
click at [184, 147] on span at bounding box center [147, 145] width 134 height 14
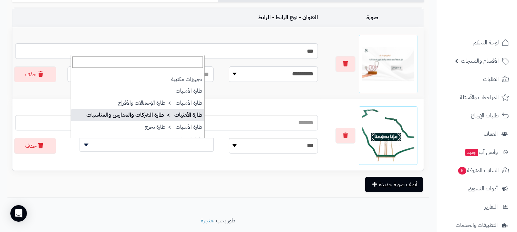
select select "***"
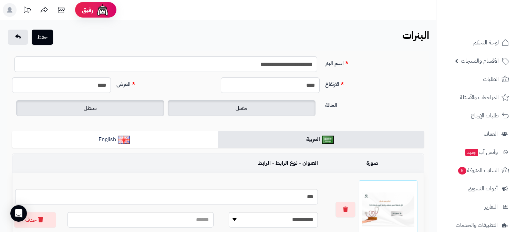
scroll to position [0, 0]
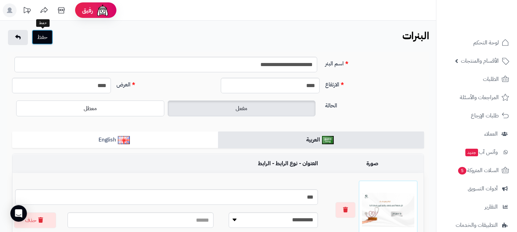
click at [46, 43] on button "حفظ" at bounding box center [42, 37] width 21 height 15
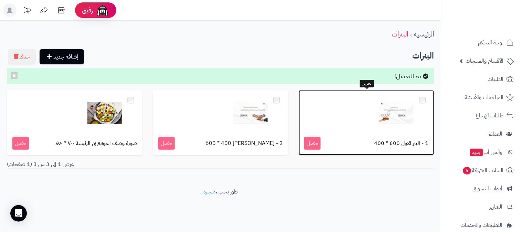
click at [386, 123] on img at bounding box center [396, 113] width 34 height 34
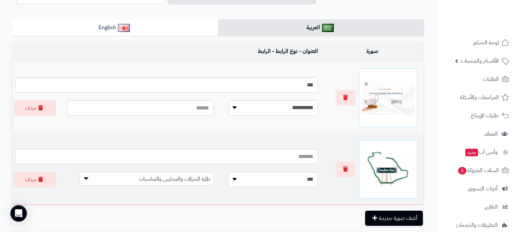
scroll to position [115, 0]
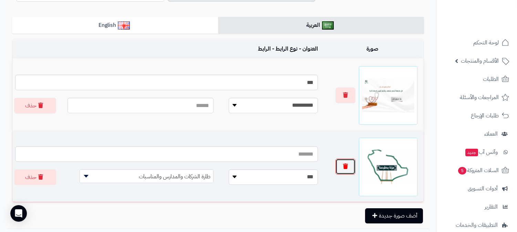
click at [350, 166] on button "button" at bounding box center [345, 167] width 20 height 16
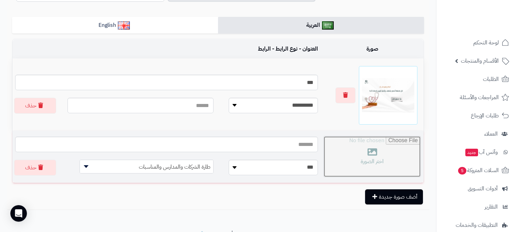
click at [370, 158] on input "file" at bounding box center [372, 156] width 97 height 41
type input "**********"
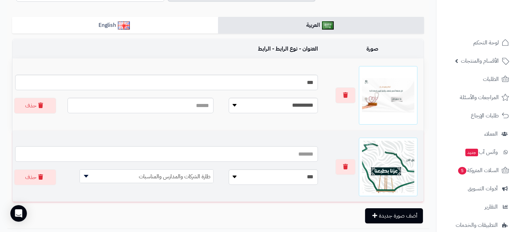
click at [284, 148] on input "text" at bounding box center [166, 153] width 303 height 15
type input "*"
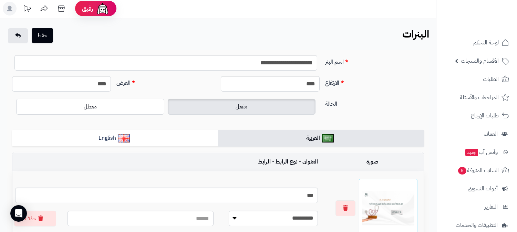
scroll to position [0, 0]
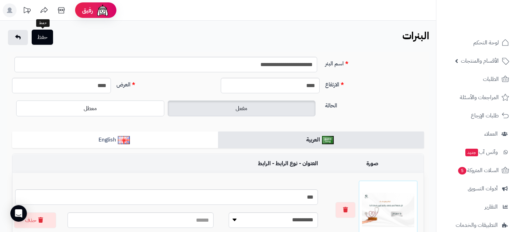
type input "**********"
click at [46, 38] on button "حفظ" at bounding box center [42, 37] width 21 height 15
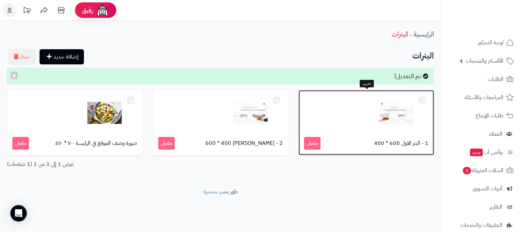
click at [368, 113] on div at bounding box center [366, 113] width 125 height 34
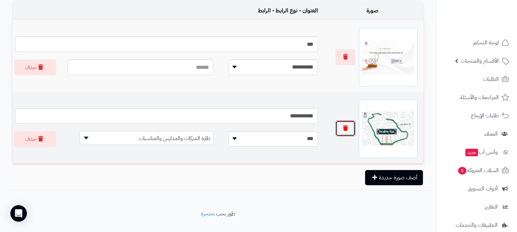
click at [346, 129] on icon "button" at bounding box center [345, 128] width 5 height 6
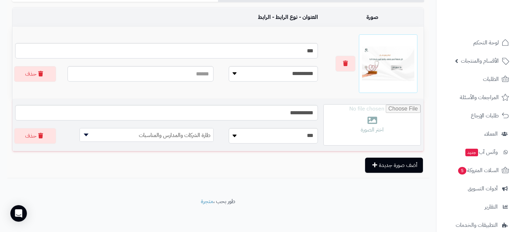
scroll to position [146, 0]
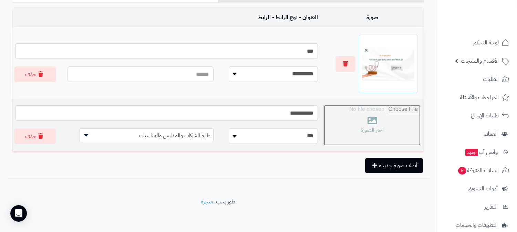
click at [369, 125] on input "file" at bounding box center [372, 125] width 97 height 41
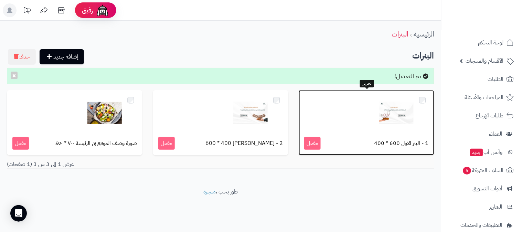
click at [334, 100] on div at bounding box center [366, 113] width 125 height 34
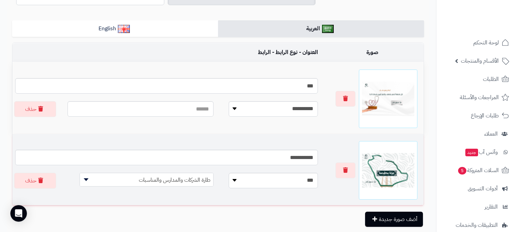
scroll to position [115, 0]
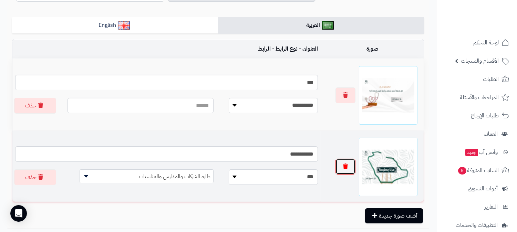
click at [345, 165] on icon "button" at bounding box center [345, 167] width 5 height 6
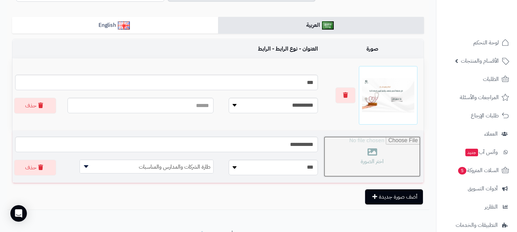
click at [373, 162] on input "file" at bounding box center [372, 156] width 97 height 41
type input "**********"
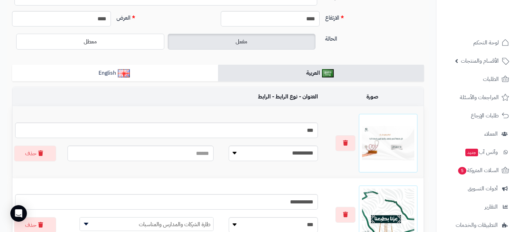
scroll to position [0, 0]
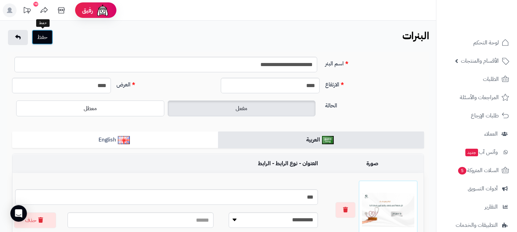
click at [40, 30] on button "حفظ" at bounding box center [42, 37] width 21 height 15
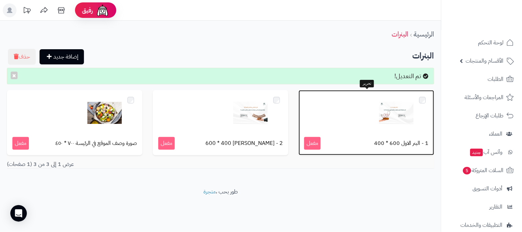
click at [360, 115] on div at bounding box center [366, 113] width 125 height 34
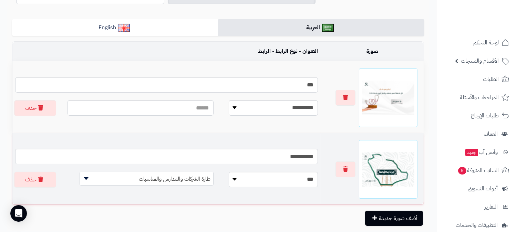
scroll to position [115, 0]
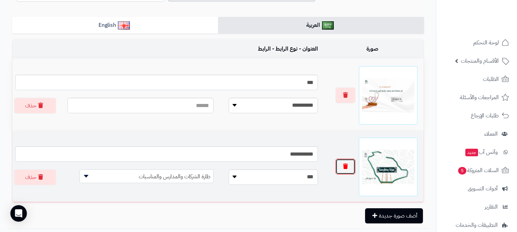
click at [344, 166] on icon "button" at bounding box center [345, 167] width 5 height 6
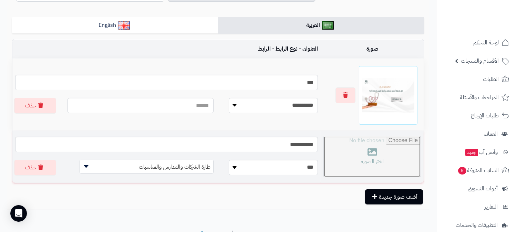
click at [345, 163] on input "file" at bounding box center [372, 156] width 97 height 41
type input "**********"
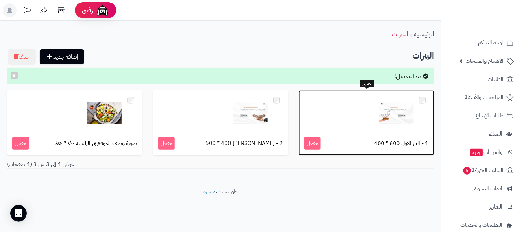
click at [354, 115] on div at bounding box center [366, 113] width 125 height 34
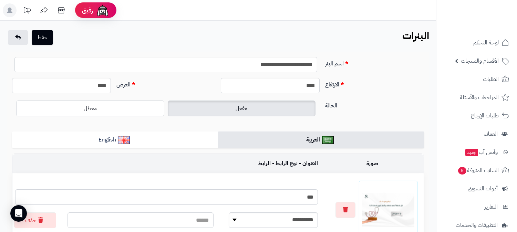
scroll to position [115, 0]
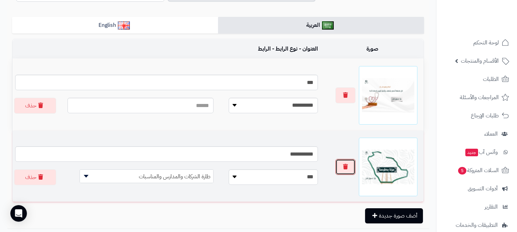
click at [342, 170] on button "button" at bounding box center [345, 167] width 20 height 16
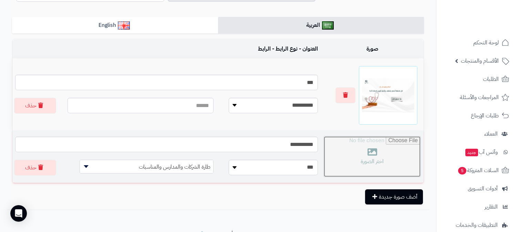
click at [326, 158] on input "file" at bounding box center [372, 156] width 97 height 41
type input "**********"
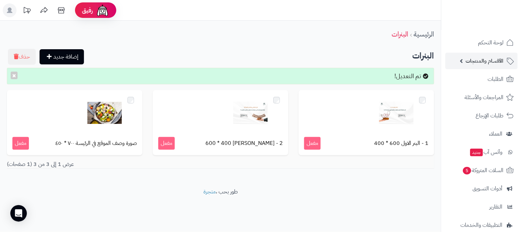
click at [484, 57] on span "الأقسام والمنتجات" at bounding box center [485, 61] width 38 height 10
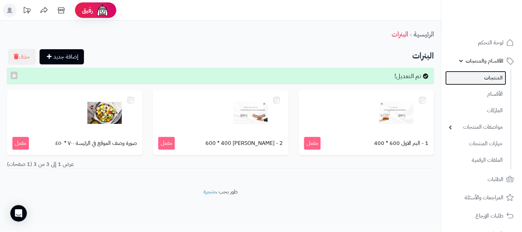
click at [495, 78] on link "المنتجات" at bounding box center [476, 78] width 61 height 14
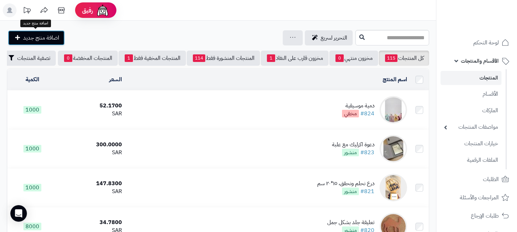
click at [38, 39] on span "اضافة منتج جديد" at bounding box center [41, 38] width 36 height 8
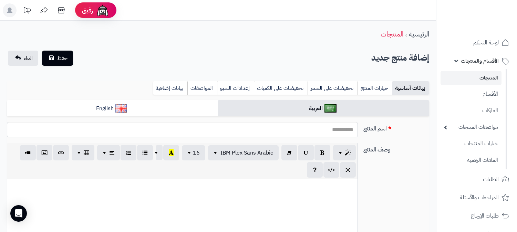
select select
click at [21, 60] on link "الغاء" at bounding box center [23, 58] width 30 height 15
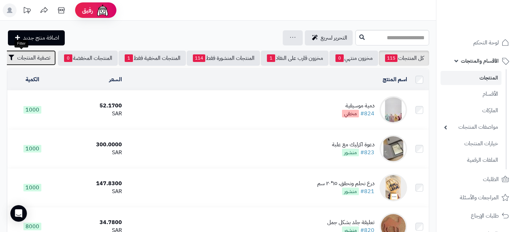
click at [34, 58] on span "تصفية المنتجات" at bounding box center [33, 58] width 33 height 8
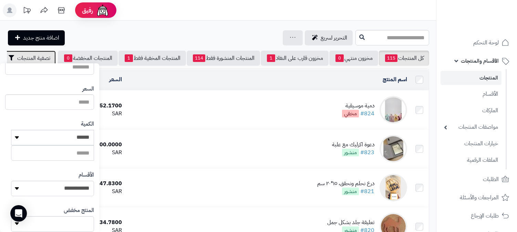
scroll to position [115, 0]
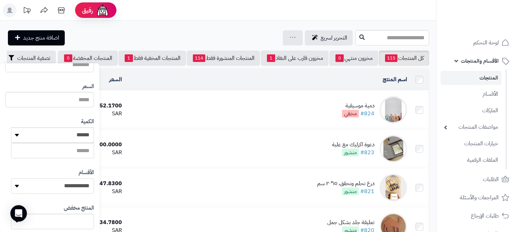
click at [71, 186] on select "**********" at bounding box center [52, 185] width 83 height 15
select select "***"
click at [11, 178] on select "**********" at bounding box center [52, 185] width 83 height 15
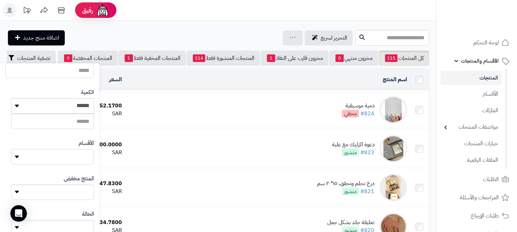
scroll to position [189, 0]
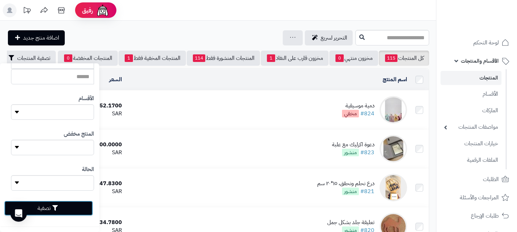
click at [73, 209] on button "تصفية" at bounding box center [48, 208] width 89 height 15
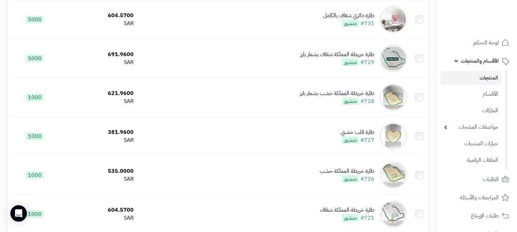
scroll to position [842, 0]
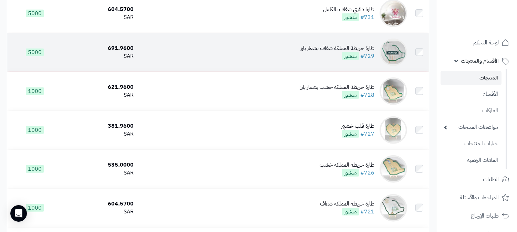
click at [348, 59] on span "منشور" at bounding box center [350, 56] width 17 height 8
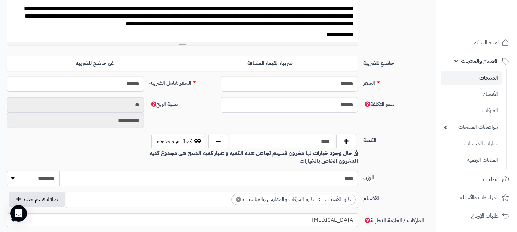
scroll to position [421, 0]
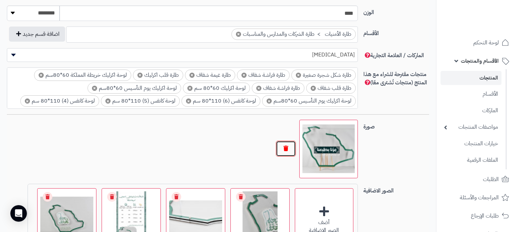
click at [284, 149] on button "button" at bounding box center [286, 149] width 20 height 16
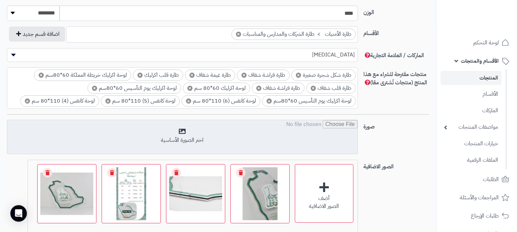
click at [208, 132] on input "file" at bounding box center [182, 137] width 350 height 34
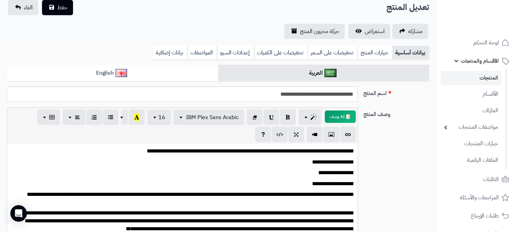
scroll to position [0, 0]
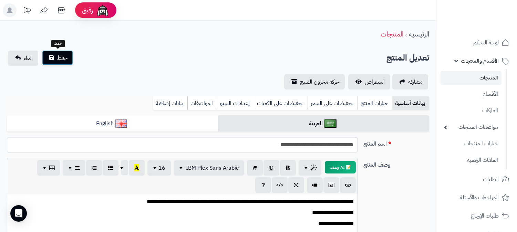
click at [61, 54] on span "حفظ" at bounding box center [62, 58] width 10 height 8
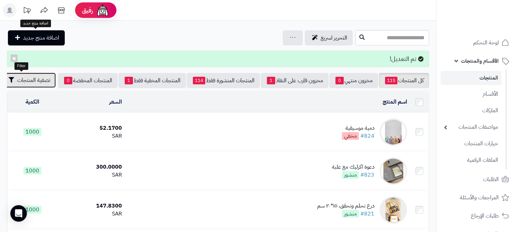
click at [41, 83] on span "تصفية المنتجات" at bounding box center [33, 80] width 33 height 8
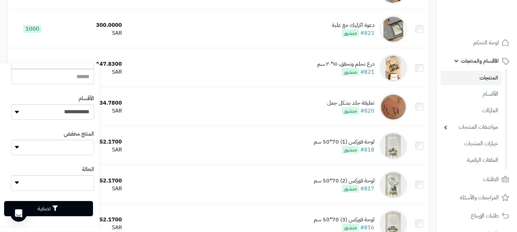
scroll to position [153, 0]
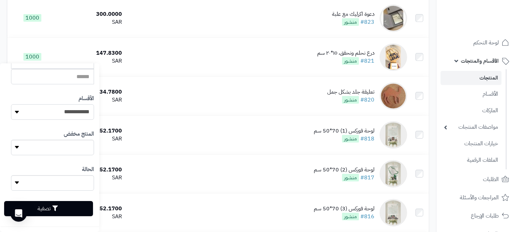
click at [74, 112] on select "**********" at bounding box center [52, 111] width 83 height 15
select select "***"
click at [11, 104] on select "**********" at bounding box center [52, 111] width 83 height 15
click at [58, 207] on icon "button" at bounding box center [55, 208] width 6 height 6
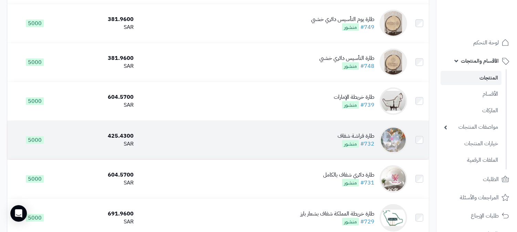
scroll to position [810, 0]
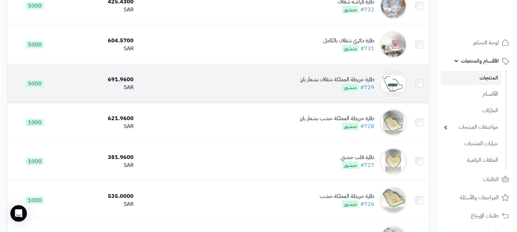
click at [364, 84] on div "طارة خريطة المملكة شفاف بشعار بارز" at bounding box center [337, 80] width 74 height 8
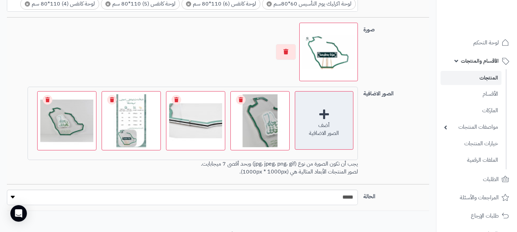
scroll to position [535, 0]
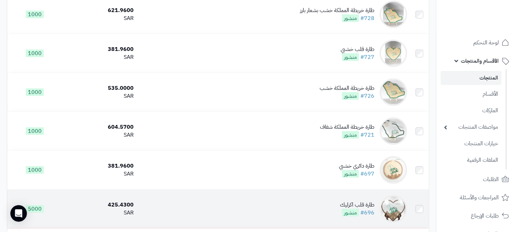
scroll to position [956, 0]
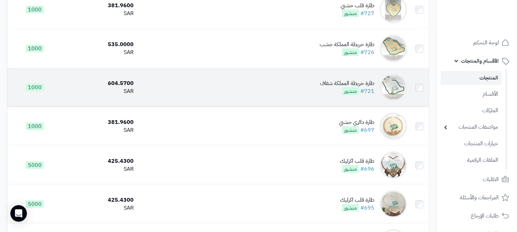
click at [354, 87] on div "طارة خريطة المملكة شفاف" at bounding box center [347, 84] width 54 height 8
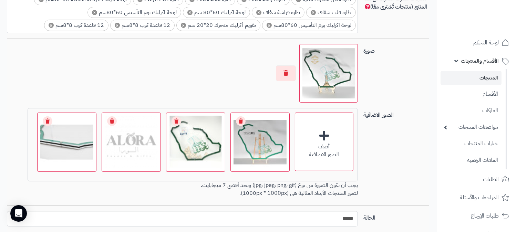
scroll to position [497, 0]
click at [109, 120] on link "Remove file" at bounding box center [112, 121] width 10 height 10
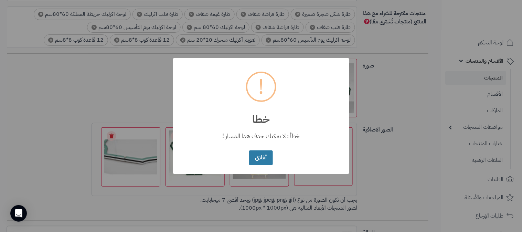
click at [271, 156] on button "أغلاق" at bounding box center [261, 157] width 24 height 15
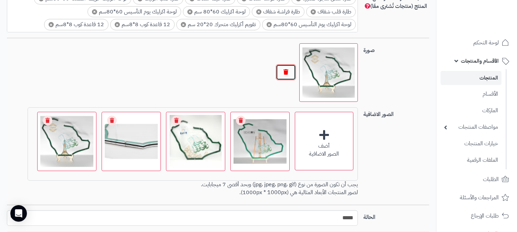
click at [278, 71] on button "button" at bounding box center [286, 72] width 20 height 16
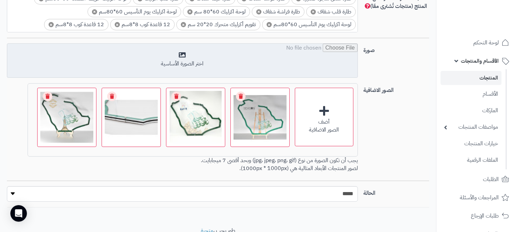
click at [238, 63] on input "file" at bounding box center [182, 61] width 350 height 34
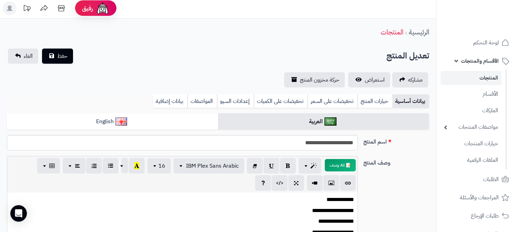
scroll to position [0, 0]
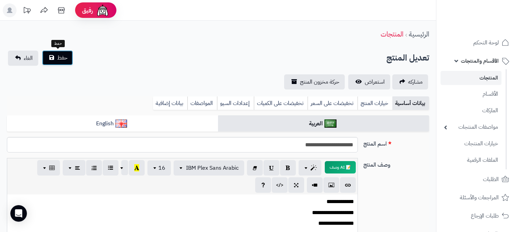
click at [65, 62] on button "حفظ" at bounding box center [57, 57] width 31 height 15
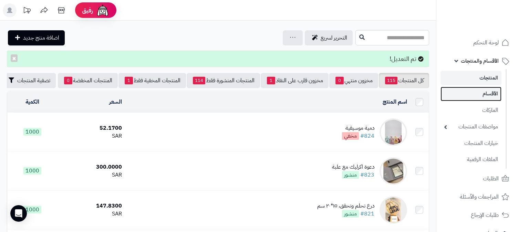
click at [487, 92] on link "الأقسام" at bounding box center [470, 94] width 61 height 14
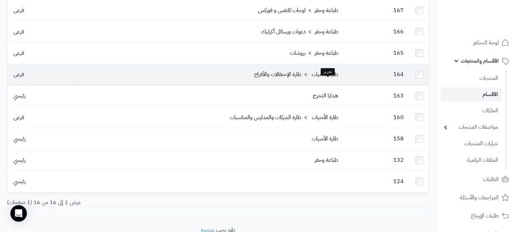
scroll to position [229, 0]
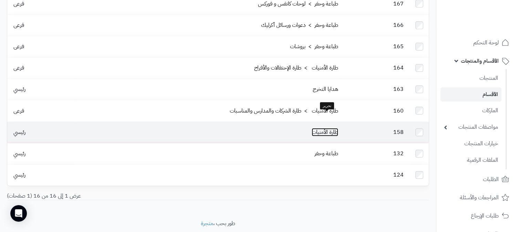
click at [330, 128] on link "طارة الأمنيات" at bounding box center [325, 132] width 27 height 8
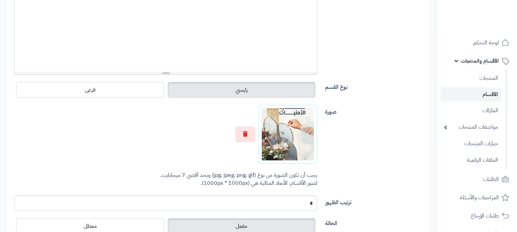
scroll to position [231, 0]
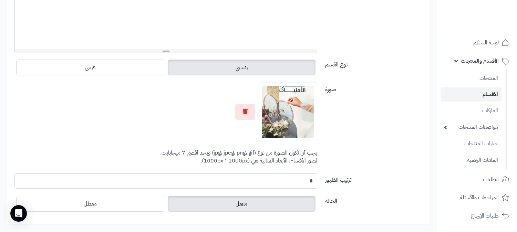
click at [301, 111] on img at bounding box center [288, 112] width 52 height 52
click at [239, 111] on button "button" at bounding box center [245, 112] width 20 height 16
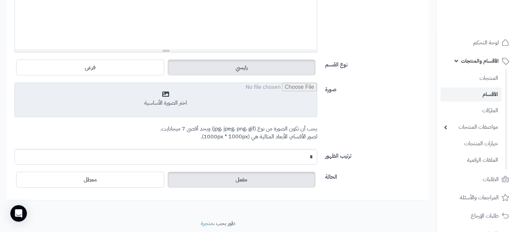
click at [191, 108] on input "file" at bounding box center [166, 100] width 302 height 34
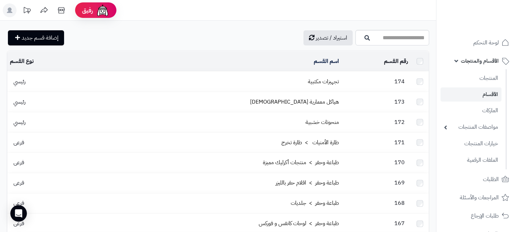
scroll to position [229, 0]
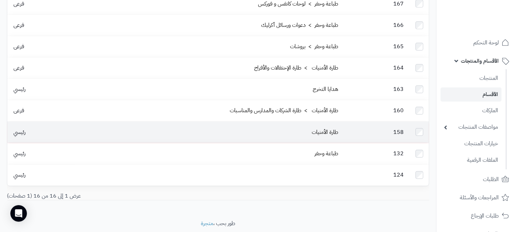
click at [301, 122] on td "طارة الأمنيات" at bounding box center [207, 132] width 265 height 21
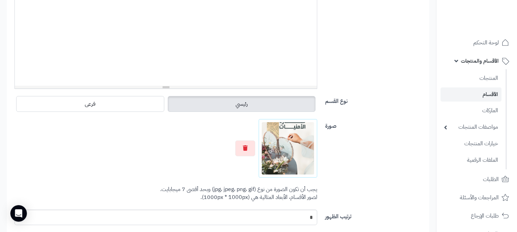
scroll to position [85, 0]
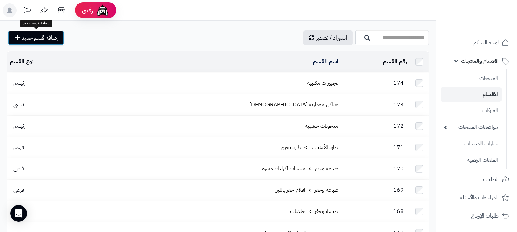
click at [48, 42] on link "إضافة قسم جديد" at bounding box center [36, 37] width 56 height 15
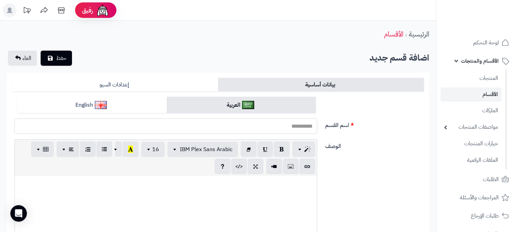
click at [286, 127] on input "اسم القسم" at bounding box center [165, 125] width 303 height 15
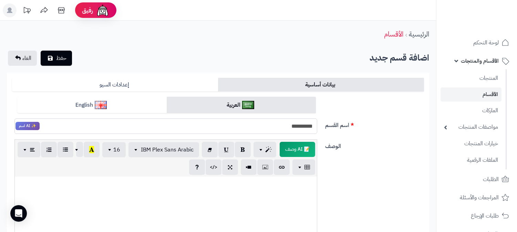
click at [302, 126] on input "**********" at bounding box center [165, 125] width 303 height 15
drag, startPoint x: 242, startPoint y: 126, endPoint x: 362, endPoint y: 120, distance: 120.4
click at [362, 120] on div "**********" at bounding box center [217, 118] width 417 height 43
type input "**********"
click at [147, 85] on link "إعدادات السيو" at bounding box center [115, 85] width 206 height 14
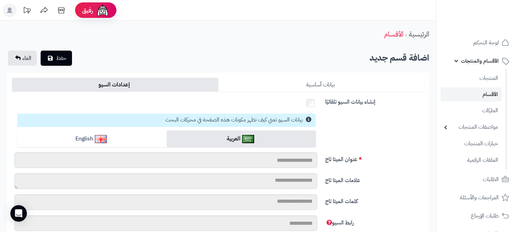
drag, startPoint x: 274, startPoint y: 81, endPoint x: 230, endPoint y: 85, distance: 44.3
click at [273, 81] on link "بيانات أساسية" at bounding box center [321, 85] width 206 height 14
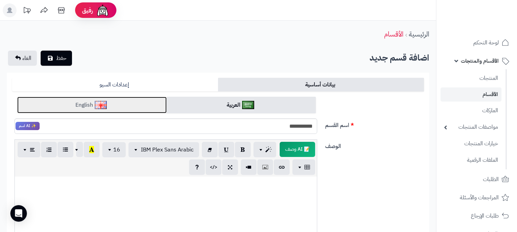
drag, startPoint x: 117, startPoint y: 104, endPoint x: 153, endPoint y: 115, distance: 37.6
click at [117, 104] on link "English" at bounding box center [91, 105] width 149 height 17
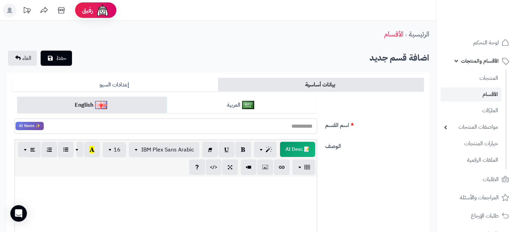
click at [171, 127] on input "اسم القسم" at bounding box center [165, 125] width 303 height 15
paste input "**********"
type input "**********"
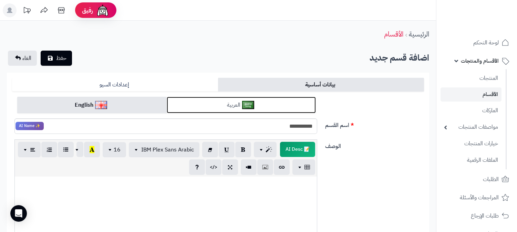
click at [218, 99] on link "العربية" at bounding box center [241, 105] width 149 height 17
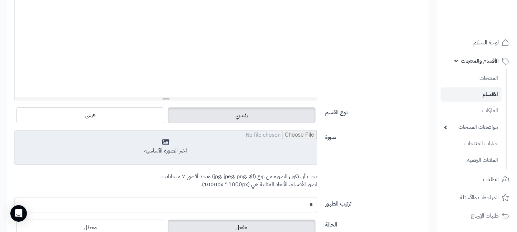
scroll to position [191, 0]
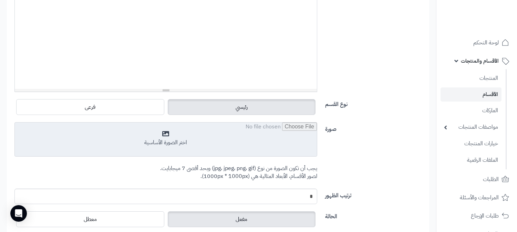
click at [190, 135] on input "file" at bounding box center [166, 140] width 302 height 34
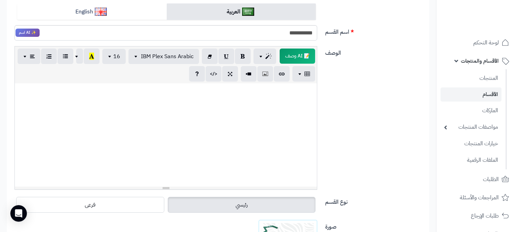
scroll to position [38, 0]
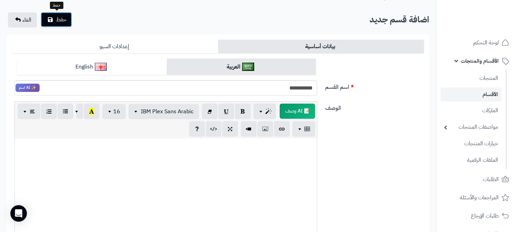
click at [56, 22] on span "حفظ" at bounding box center [61, 19] width 10 height 8
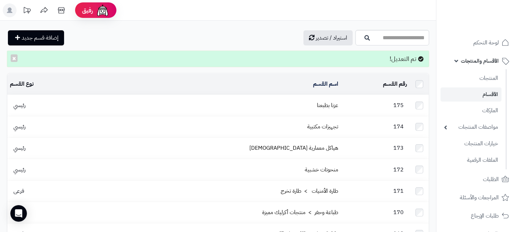
scroll to position [38, 0]
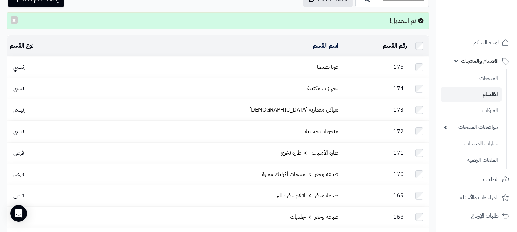
click at [297, 66] on td "عزنا بطبعنا" at bounding box center [207, 67] width 265 height 21
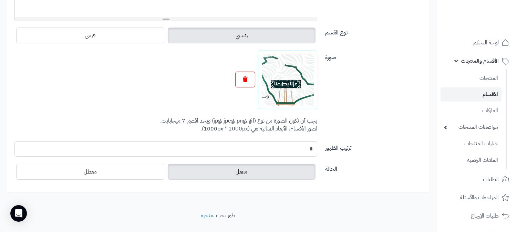
scroll to position [238, 0]
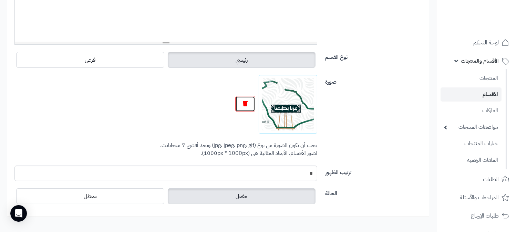
click at [240, 107] on button "button" at bounding box center [245, 104] width 20 height 16
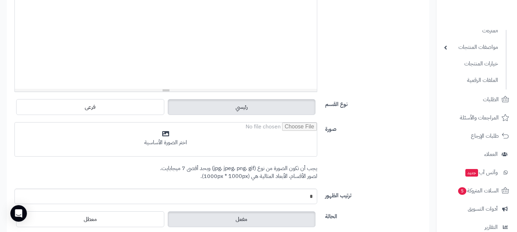
scroll to position [164, 0]
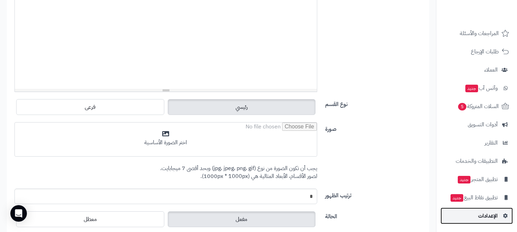
click at [474, 212] on link "الإعدادات" at bounding box center [476, 216] width 72 height 17
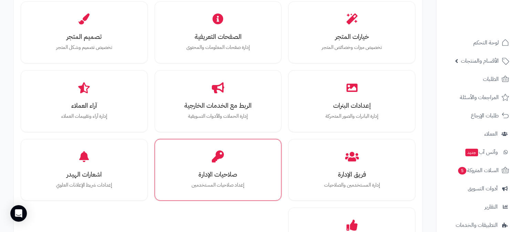
scroll to position [229, 0]
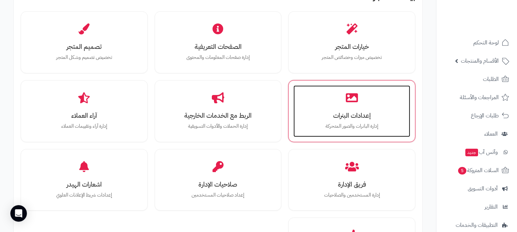
click at [359, 105] on div "إعدادات البنرات إدارة البانرات والصور المتحركة" at bounding box center [351, 111] width 117 height 52
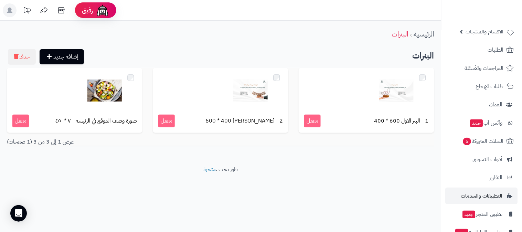
scroll to position [64, 0]
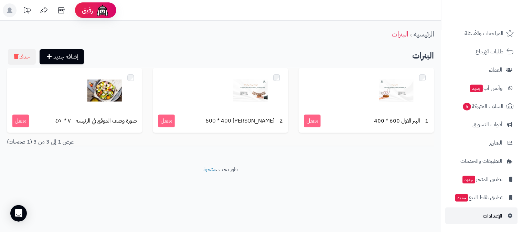
click at [489, 213] on span "الإعدادات" at bounding box center [493, 216] width 20 height 10
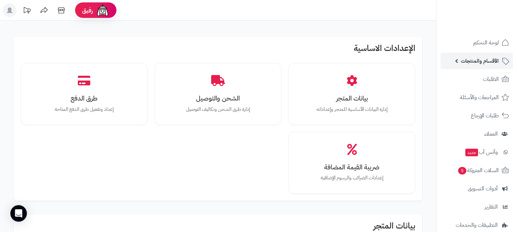
click at [479, 57] on span "الأقسام والمنتجات" at bounding box center [480, 61] width 38 height 10
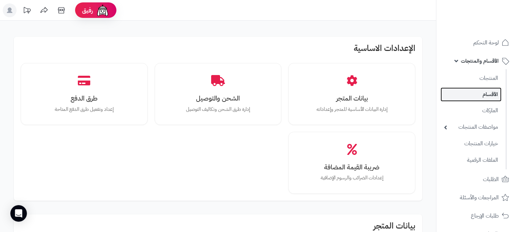
click at [497, 93] on link "الأقسام" at bounding box center [470, 94] width 61 height 14
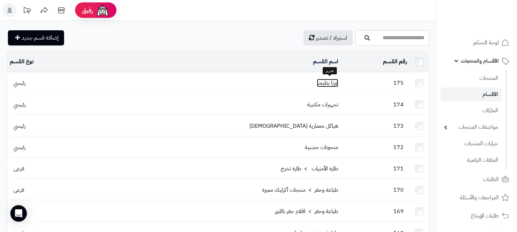
click at [323, 84] on link "عزنا بطبعنا" at bounding box center [327, 83] width 21 height 8
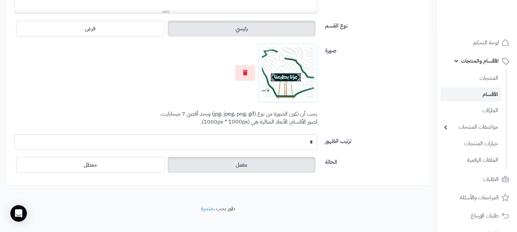
scroll to position [277, 0]
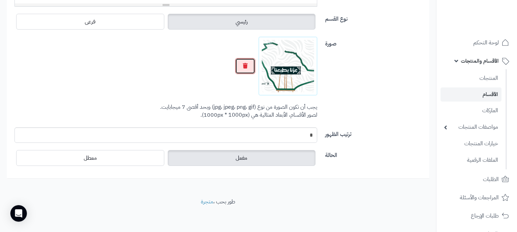
click at [247, 66] on icon "button" at bounding box center [245, 66] width 5 height 6
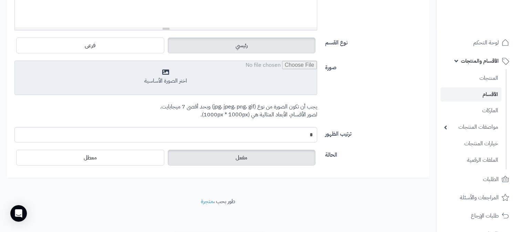
scroll to position [252, 0]
click at [208, 73] on input "file" at bounding box center [166, 78] width 302 height 34
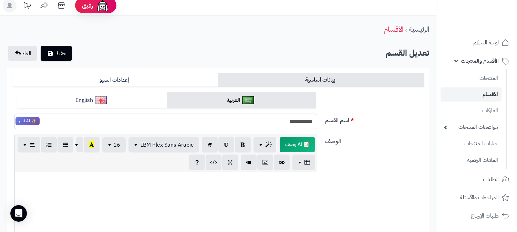
scroll to position [0, 0]
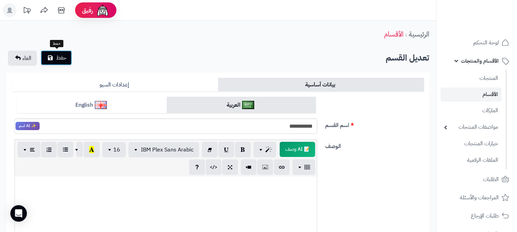
click at [54, 57] on button "حفظ" at bounding box center [56, 57] width 31 height 15
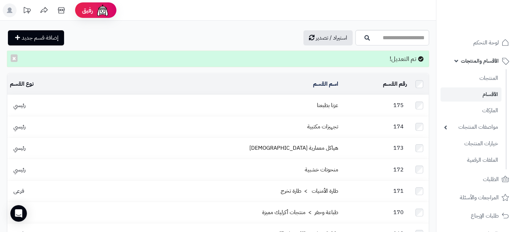
click at [303, 101] on td "عزنا بطبعنا" at bounding box center [207, 105] width 265 height 21
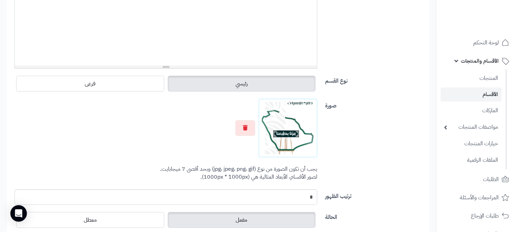
scroll to position [229, 0]
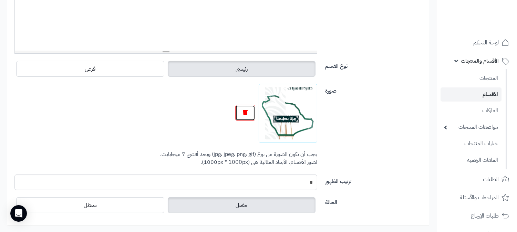
click at [248, 116] on button "button" at bounding box center [245, 113] width 20 height 16
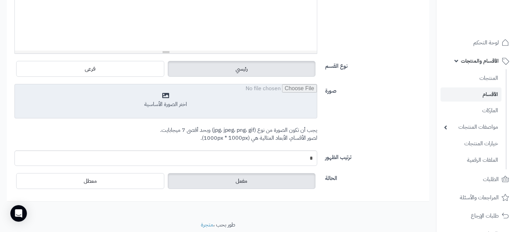
click at [204, 96] on input "file" at bounding box center [166, 101] width 302 height 34
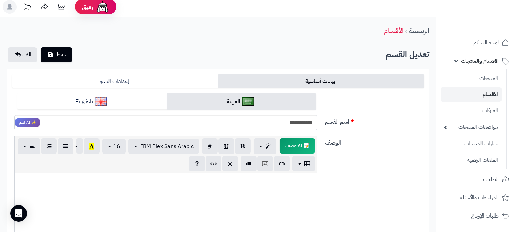
scroll to position [0, 0]
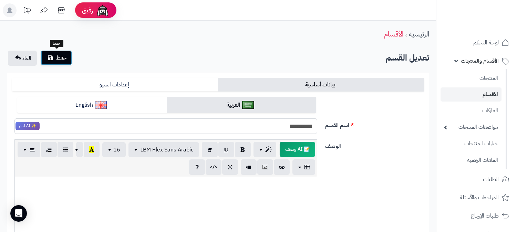
click at [66, 59] on span "حفظ" at bounding box center [61, 58] width 10 height 8
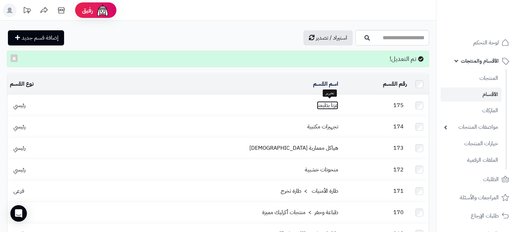
click at [335, 103] on link "عزنا بطبعنا" at bounding box center [327, 105] width 21 height 8
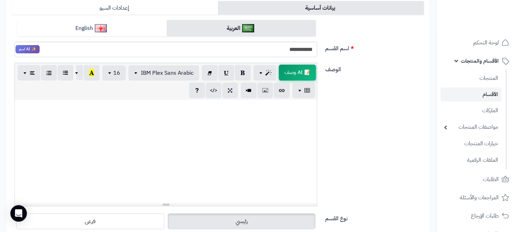
scroll to position [229, 0]
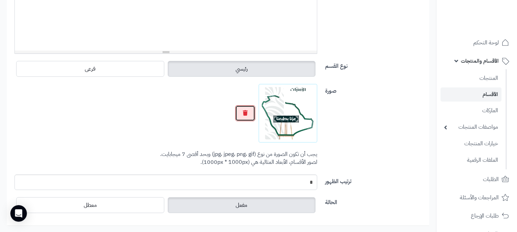
click at [249, 114] on button "button" at bounding box center [245, 113] width 20 height 16
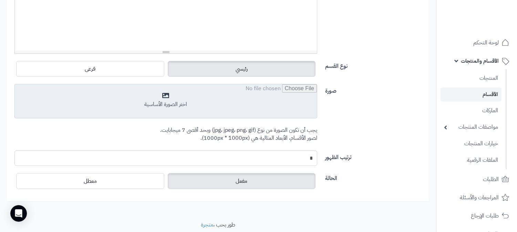
click at [196, 95] on input "file" at bounding box center [166, 101] width 302 height 34
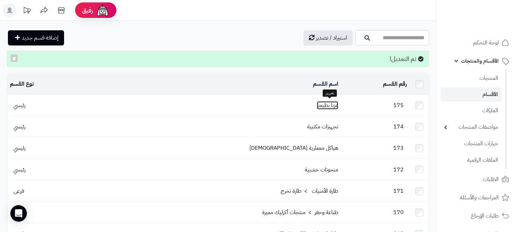
click at [324, 101] on link "عزنا بطبعنا" at bounding box center [327, 105] width 21 height 8
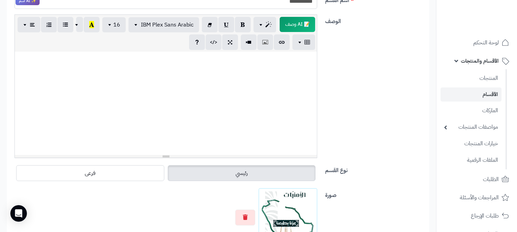
scroll to position [162, 0]
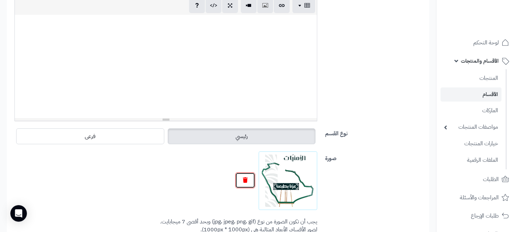
click at [240, 179] on button "button" at bounding box center [245, 181] width 20 height 16
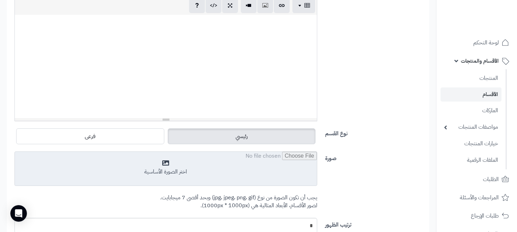
click at [161, 156] on input "file" at bounding box center [166, 169] width 302 height 34
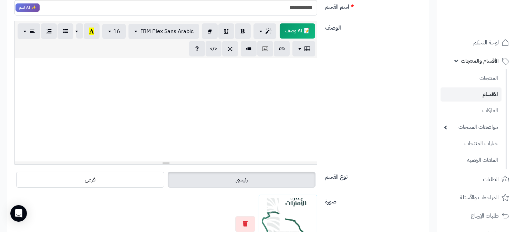
scroll to position [0, 0]
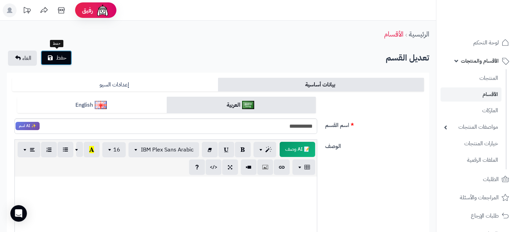
click at [54, 55] on button "حفظ" at bounding box center [56, 57] width 31 height 15
